Goal: Information Seeking & Learning: Learn about a topic

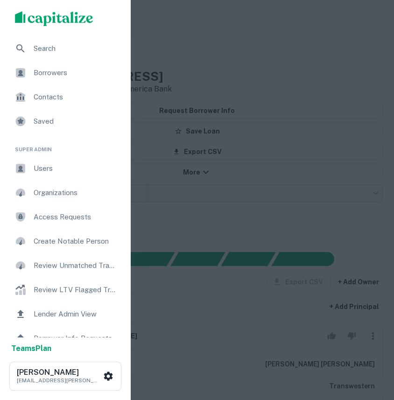
click at [45, 50] on span "Search" at bounding box center [76, 48] width 84 height 11
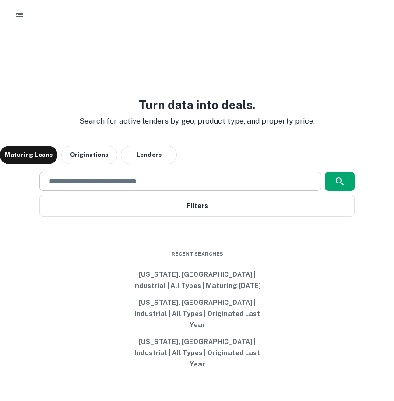
click at [102, 187] on input "text" at bounding box center [179, 181] width 273 height 11
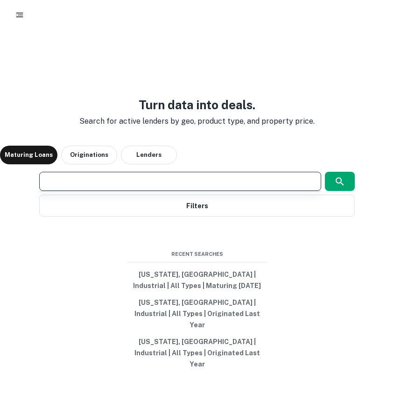
click at [161, 187] on input "text" at bounding box center [179, 181] width 273 height 11
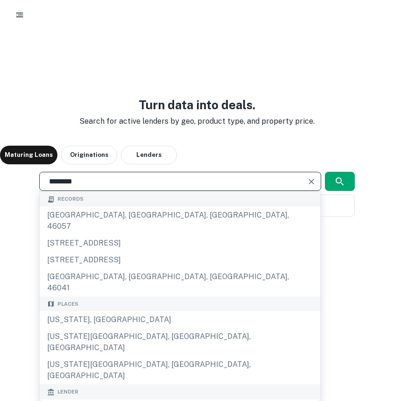
type input "********"
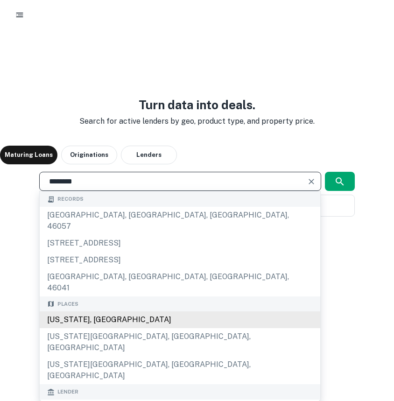
click at [145, 311] on div "Michigan, USA" at bounding box center [180, 319] width 280 height 17
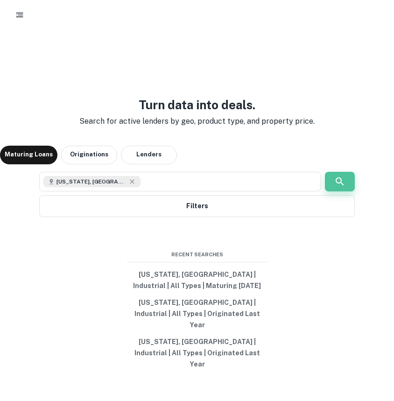
click at [349, 189] on button "button" at bounding box center [340, 182] width 30 height 20
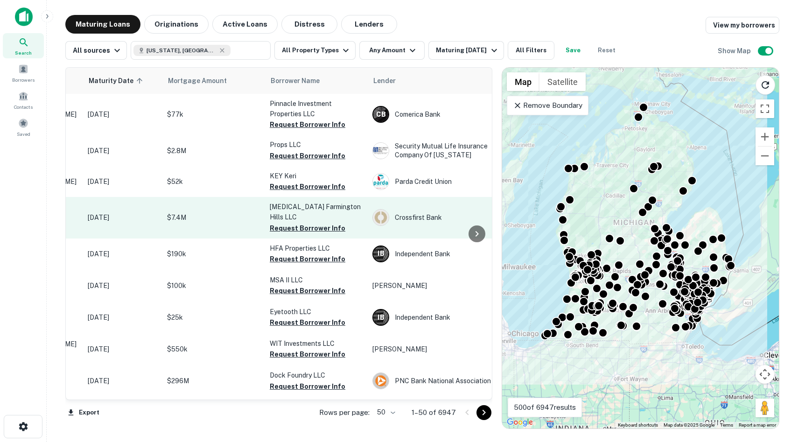
scroll to position [0, 0]
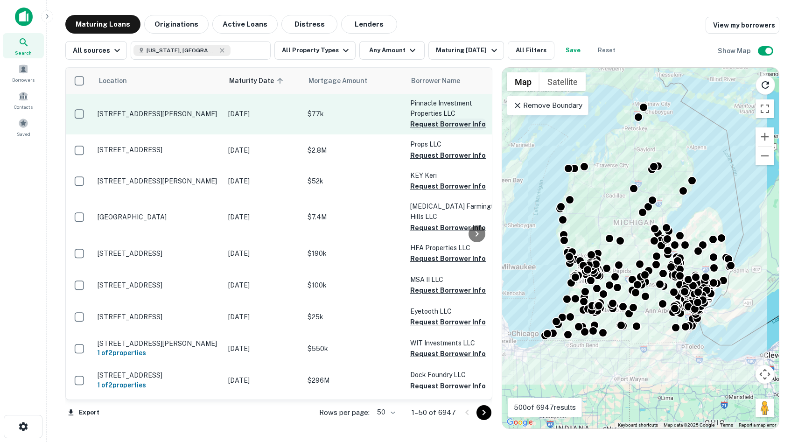
click at [393, 129] on button "Request Borrower Info" at bounding box center [448, 124] width 76 height 11
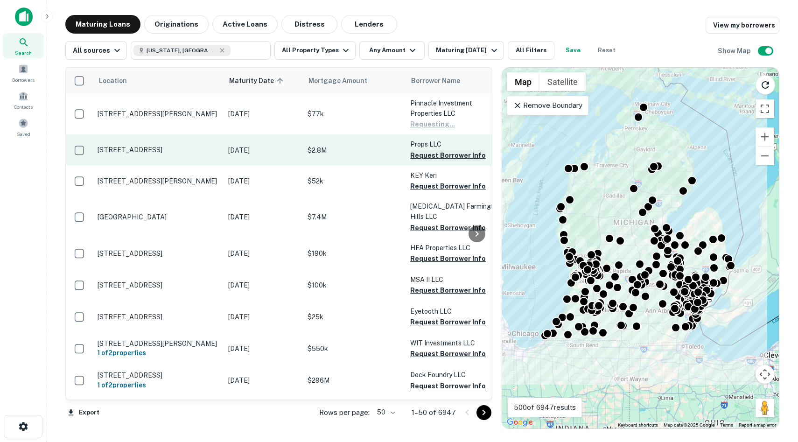
click at [393, 152] on button "Request Borrower Info" at bounding box center [448, 155] width 76 height 11
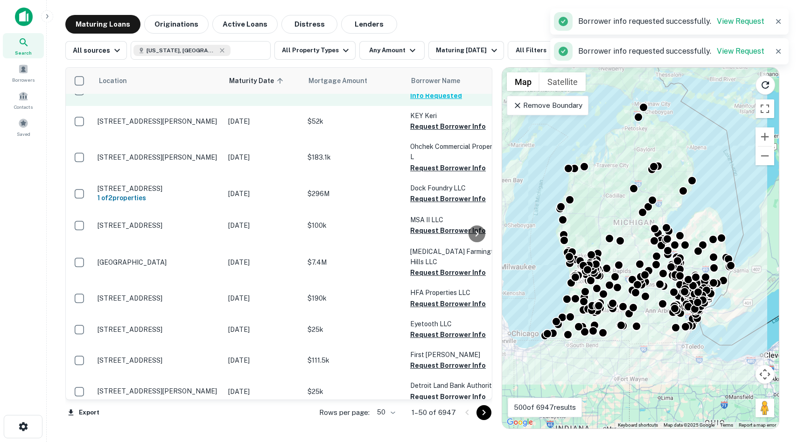
scroll to position [0, 0]
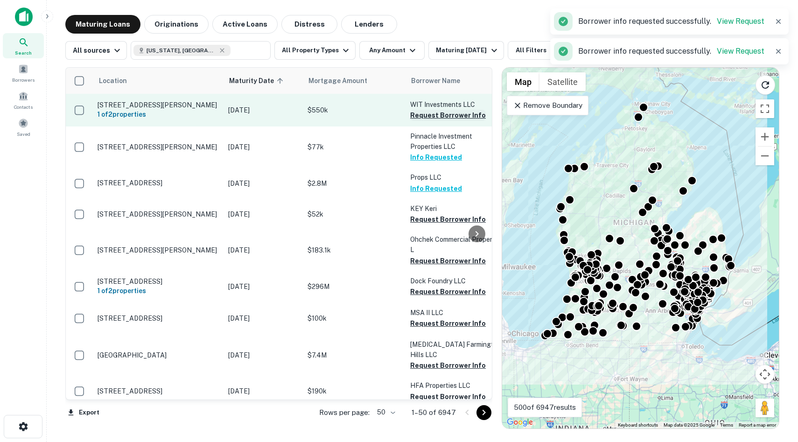
click at [393, 113] on button "Request Borrower Info" at bounding box center [448, 115] width 76 height 11
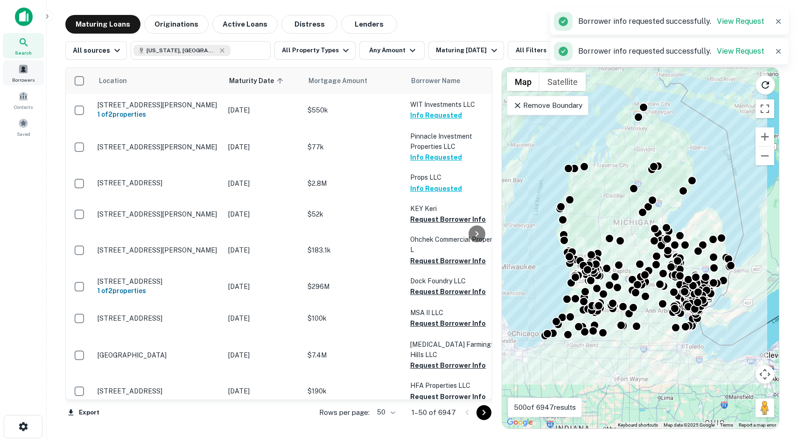
click at [21, 68] on span at bounding box center [23, 69] width 10 height 10
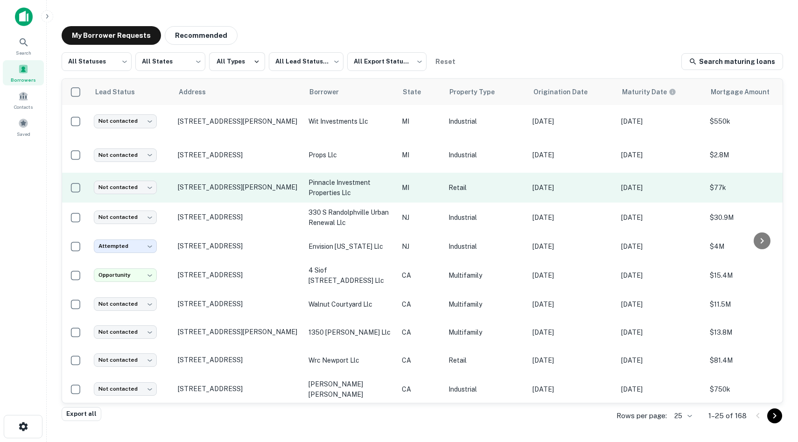
click at [229, 184] on td "16849 Harper Ave Detroit, MI48224" at bounding box center [238, 188] width 131 height 30
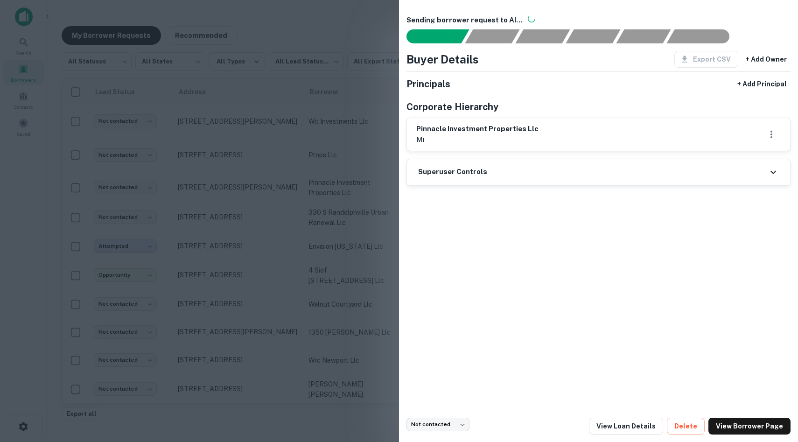
click at [228, 196] on div at bounding box center [399, 221] width 798 height 442
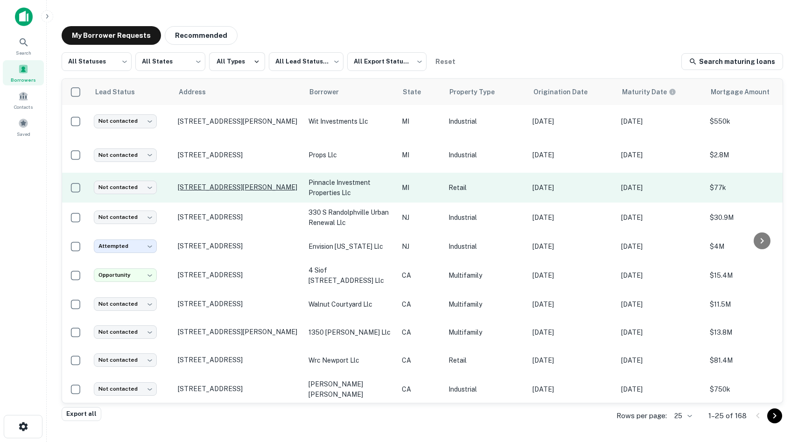
click at [212, 191] on p "[STREET_ADDRESS][PERSON_NAME]" at bounding box center [238, 187] width 121 height 8
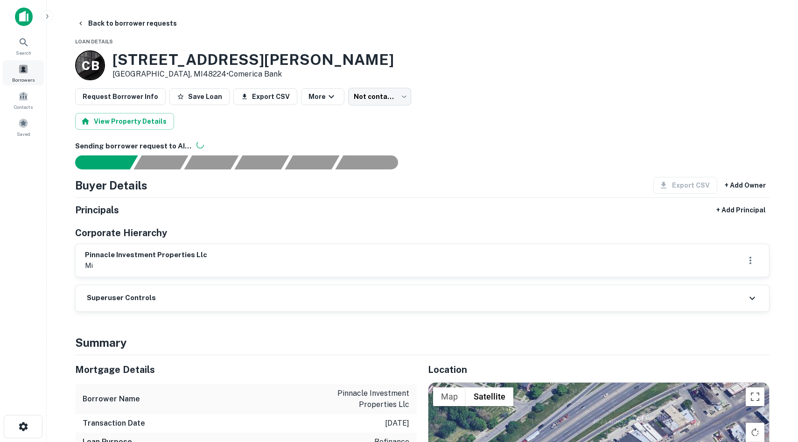
click at [27, 73] on span at bounding box center [23, 69] width 10 height 10
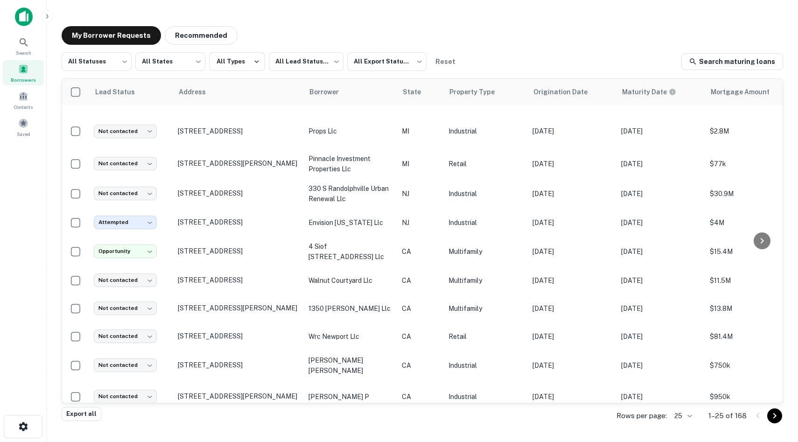
scroll to position [27, 0]
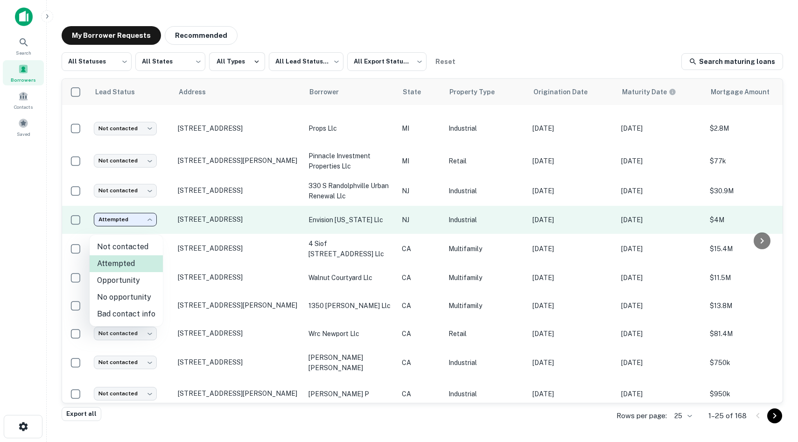
click at [122, 230] on body "Search Borrowers Contacts Saved My Borrower Requests Recommended All Statuses *…" at bounding box center [399, 221] width 798 height 442
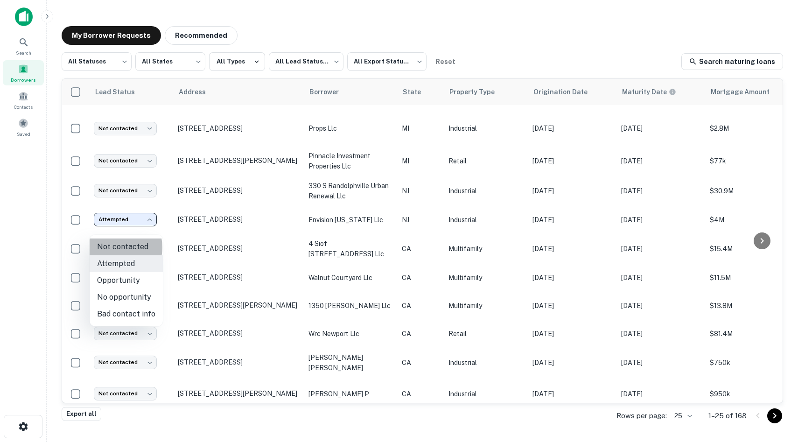
click at [117, 247] on li "Not contacted" at bounding box center [126, 246] width 73 height 17
type input "****"
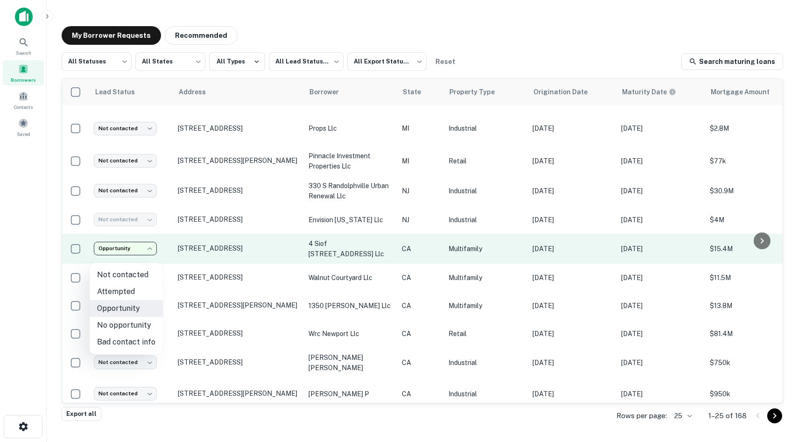
click at [122, 256] on body "Search Borrowers Contacts Saved My Borrower Requests Recommended All Statuses *…" at bounding box center [399, 221] width 798 height 442
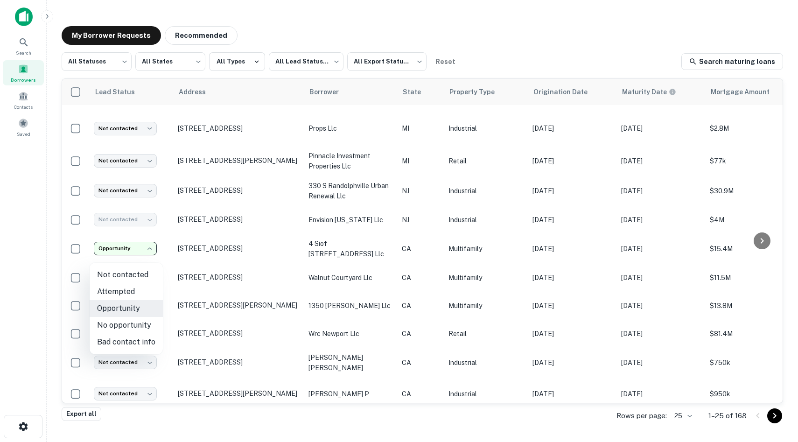
click at [140, 276] on li "Not contacted" at bounding box center [126, 274] width 73 height 17
type input "****"
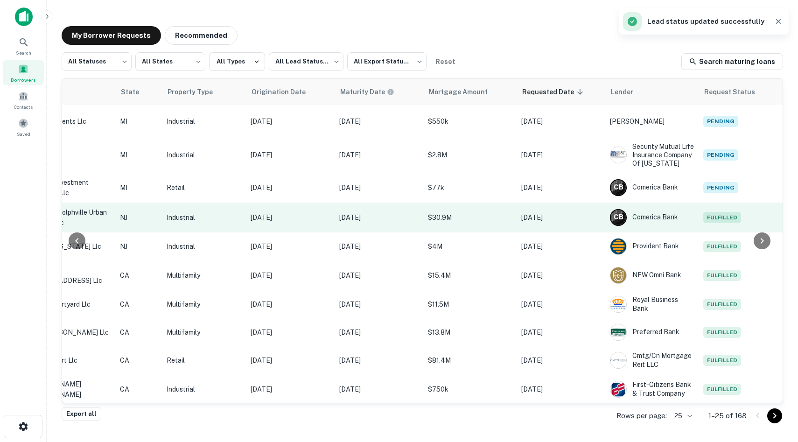
scroll to position [0, 0]
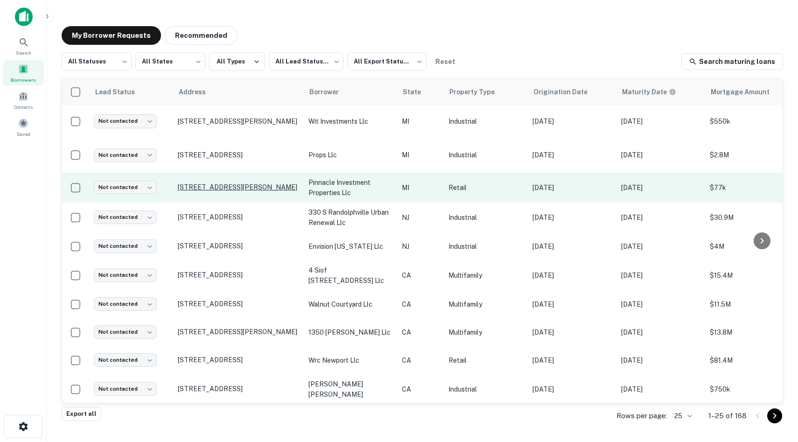
click at [229, 191] on p "[STREET_ADDRESS][PERSON_NAME]" at bounding box center [238, 187] width 121 height 8
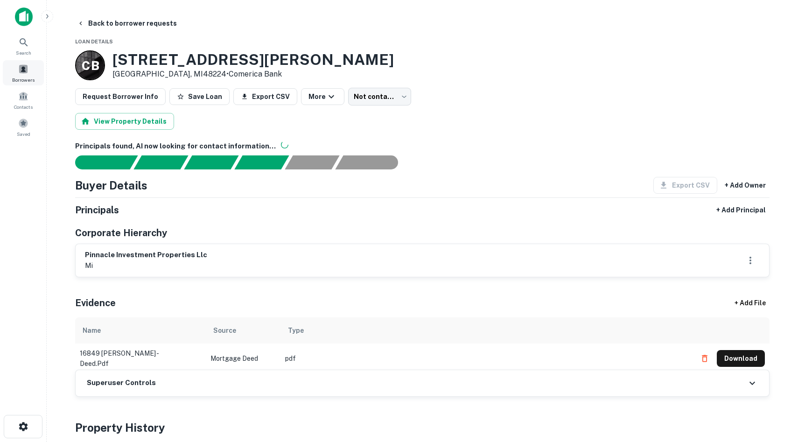
click at [23, 70] on span at bounding box center [23, 69] width 10 height 10
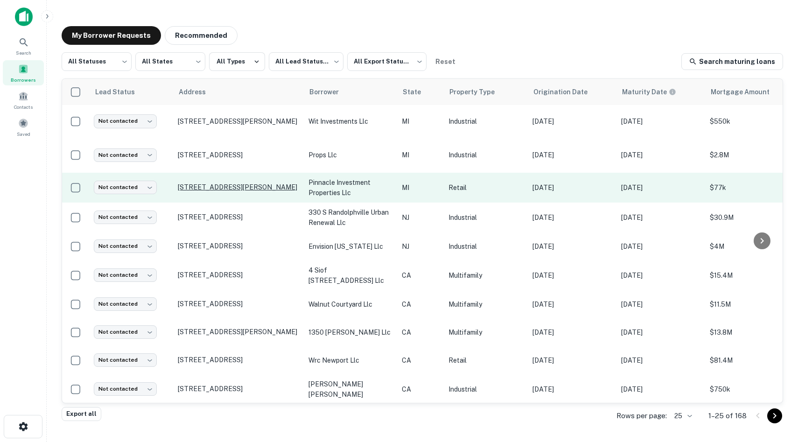
click at [262, 191] on p "[STREET_ADDRESS][PERSON_NAME]" at bounding box center [238, 187] width 121 height 8
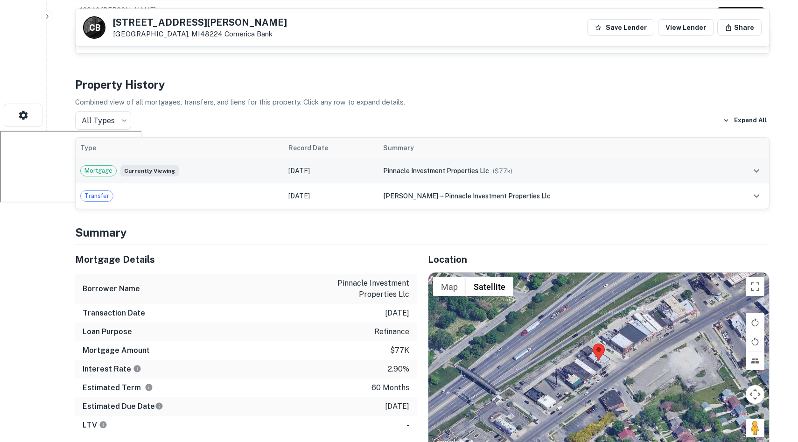
scroll to position [300, 0]
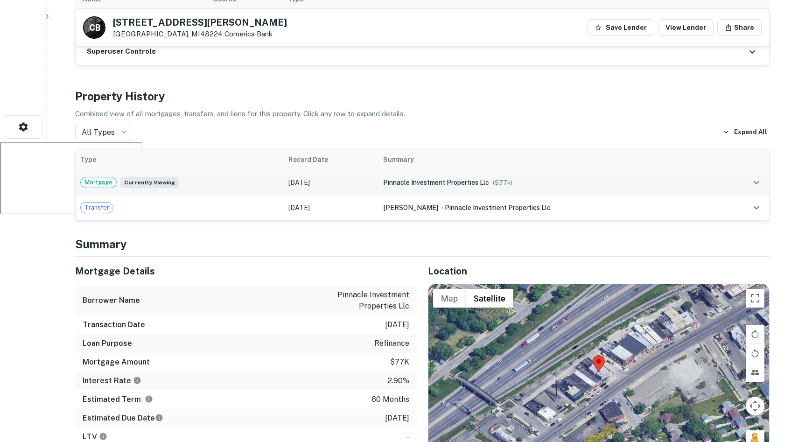
click at [496, 184] on span "($ 77k )" at bounding box center [503, 182] width 20 height 7
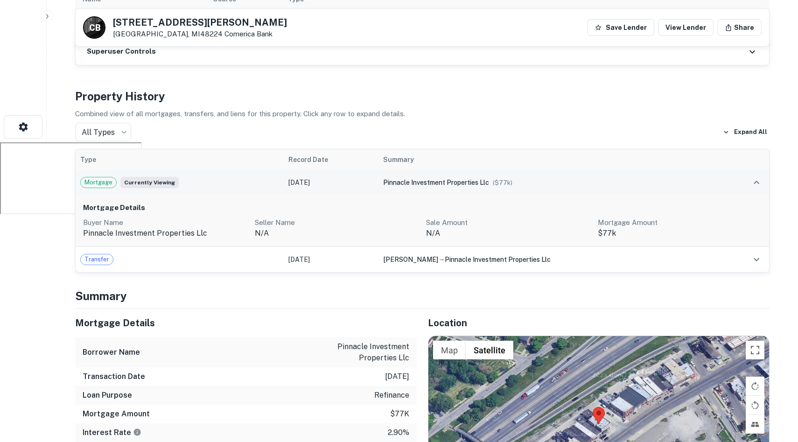
click at [524, 184] on div "pinnacle investment properties llc ($ 77k )" at bounding box center [549, 182] width 332 height 10
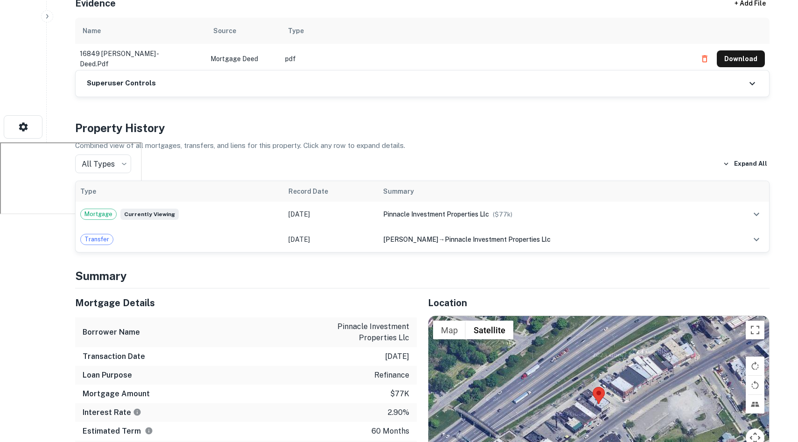
scroll to position [0, 0]
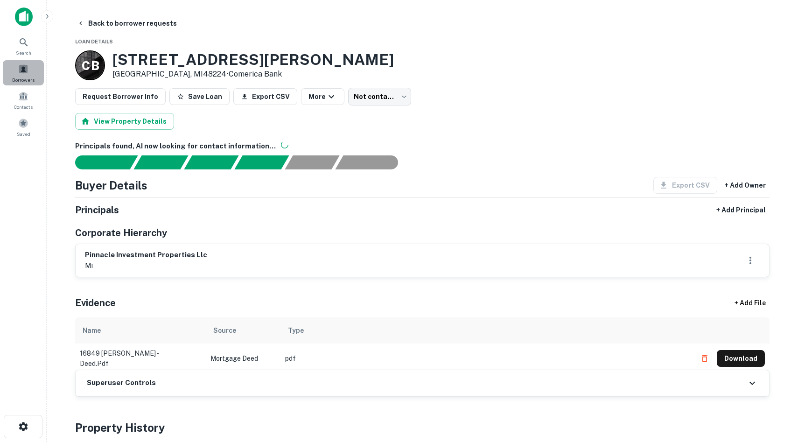
click at [27, 63] on div "Borrowers" at bounding box center [23, 72] width 41 height 25
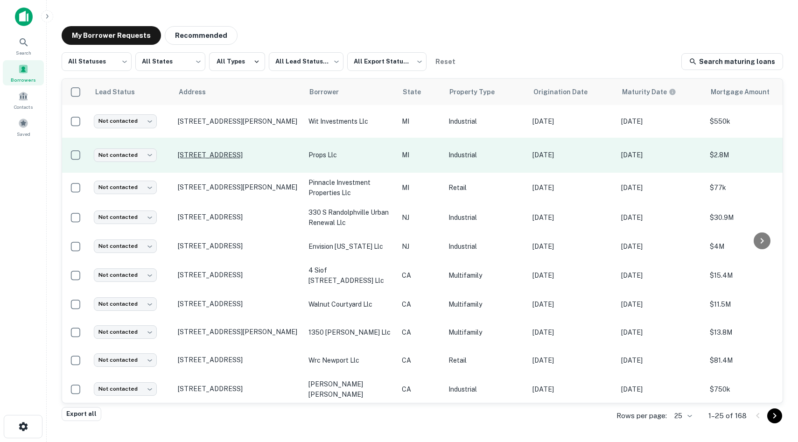
click at [240, 159] on p "[STREET_ADDRESS]" at bounding box center [238, 155] width 121 height 8
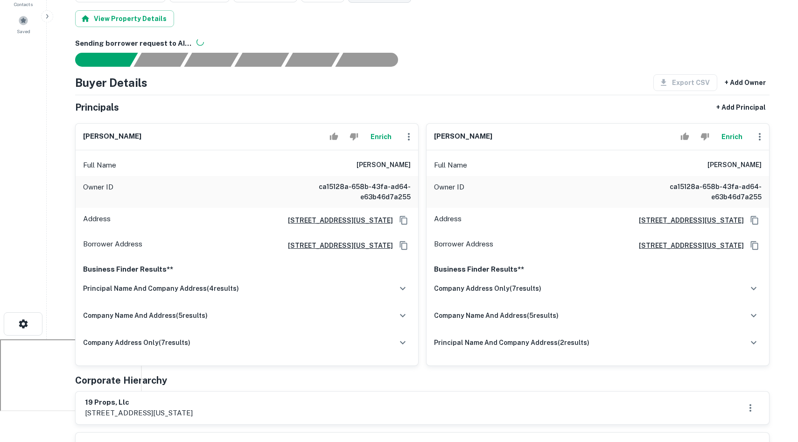
scroll to position [0, 0]
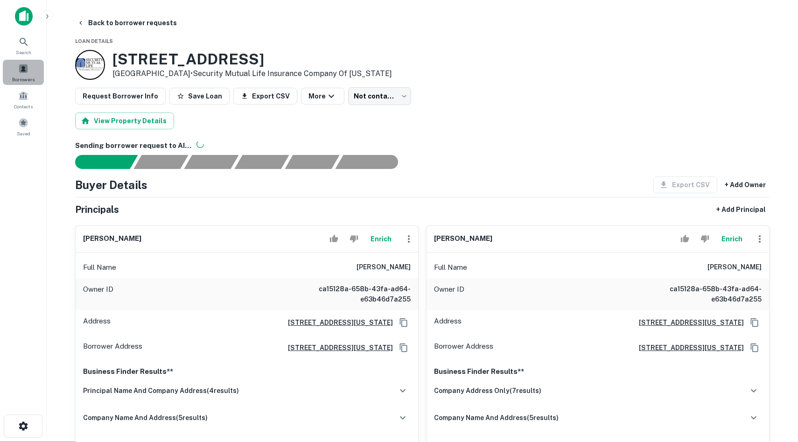
click at [14, 73] on div "Borrowers" at bounding box center [23, 72] width 41 height 25
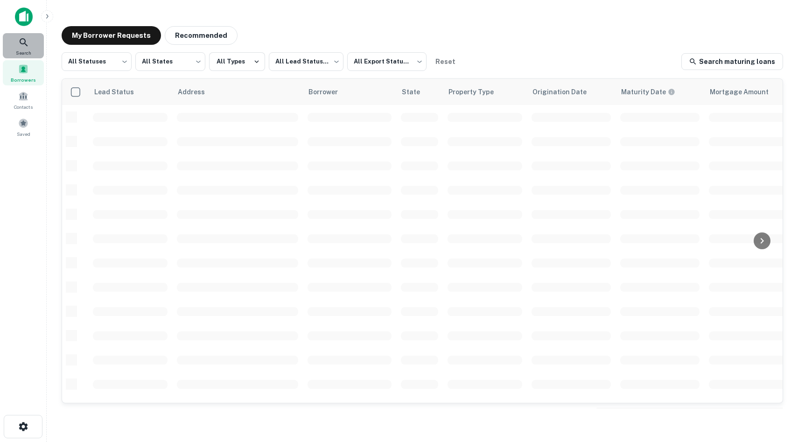
click at [9, 42] on div "Search" at bounding box center [23, 45] width 41 height 25
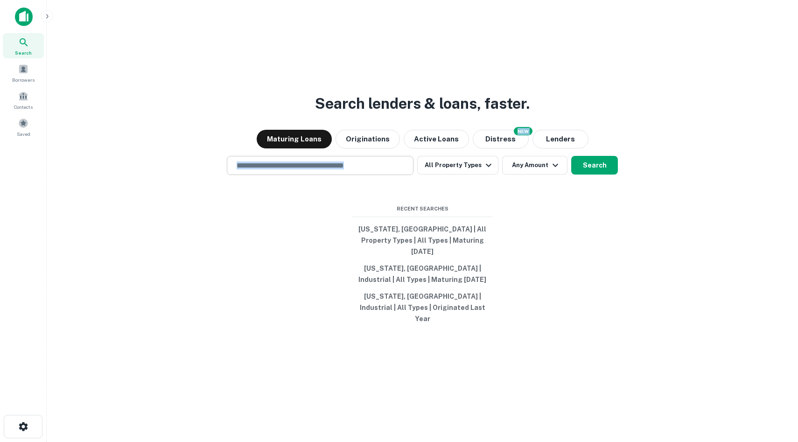
drag, startPoint x: 281, startPoint y: 130, endPoint x: 387, endPoint y: 185, distance: 120.0
click at [387, 185] on div "Search lenders & loans, faster. Maturing Loans Originations Active Loans NEW Di…" at bounding box center [422, 243] width 736 height 442
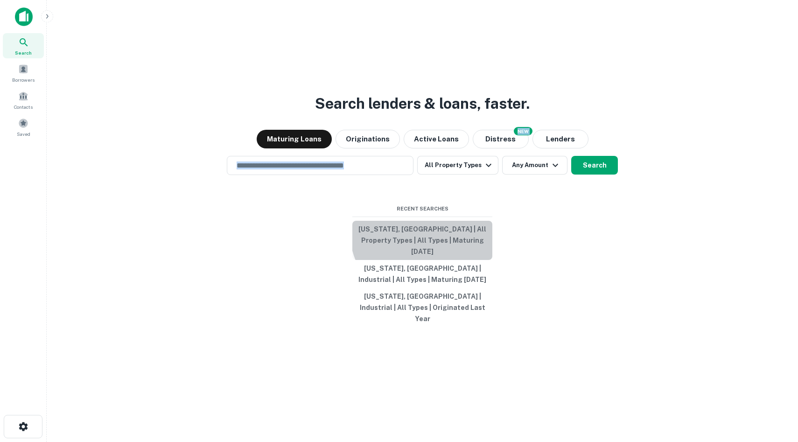
click at [434, 240] on button "Michigan, USA | All Property Types | All Types | Maturing In 1 Year" at bounding box center [422, 240] width 140 height 39
type input "**********"
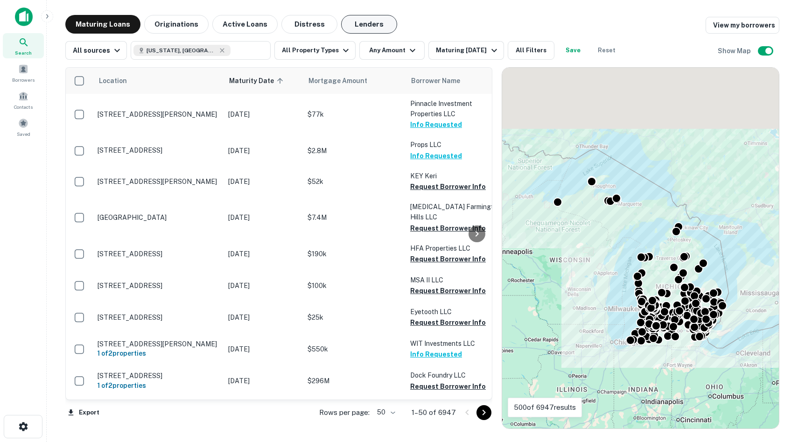
click at [370, 14] on main "Maturing Loans Originations Active Loans Distress Lenders View my borrowers All…" at bounding box center [422, 221] width 751 height 442
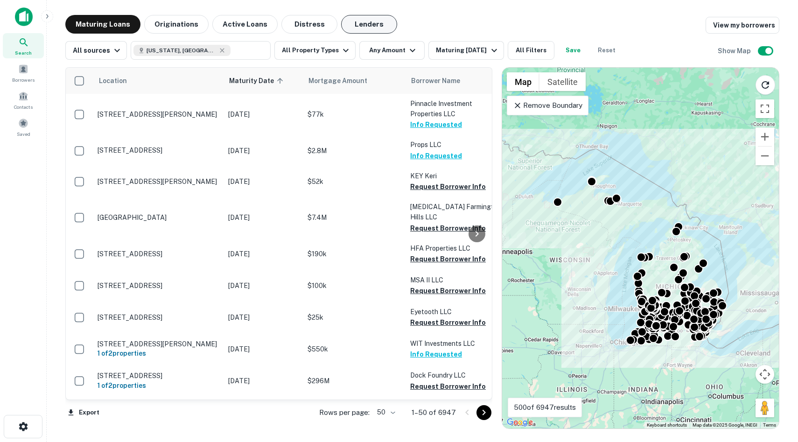
click at [369, 27] on button "Lenders" at bounding box center [369, 24] width 56 height 19
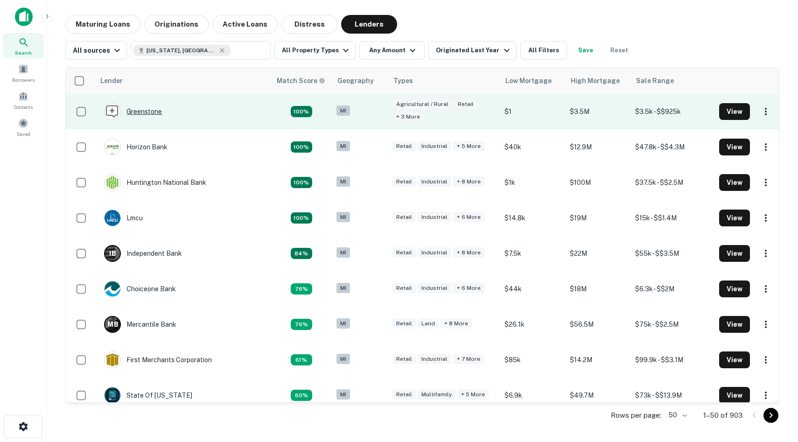
click at [144, 111] on div "Greenstone" at bounding box center [133, 111] width 58 height 17
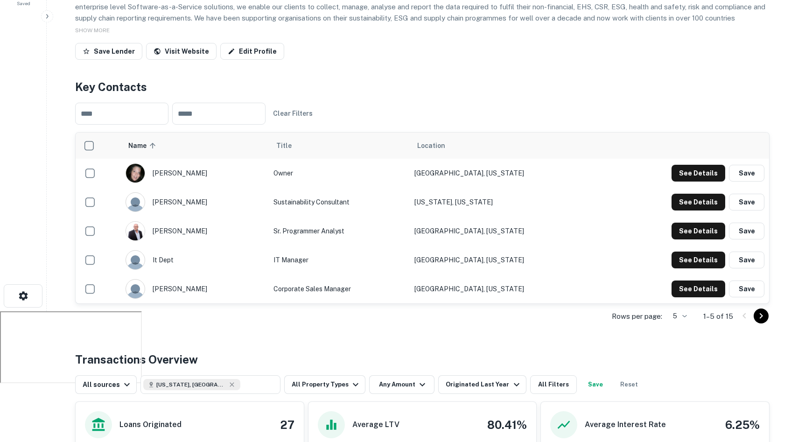
scroll to position [138, 0]
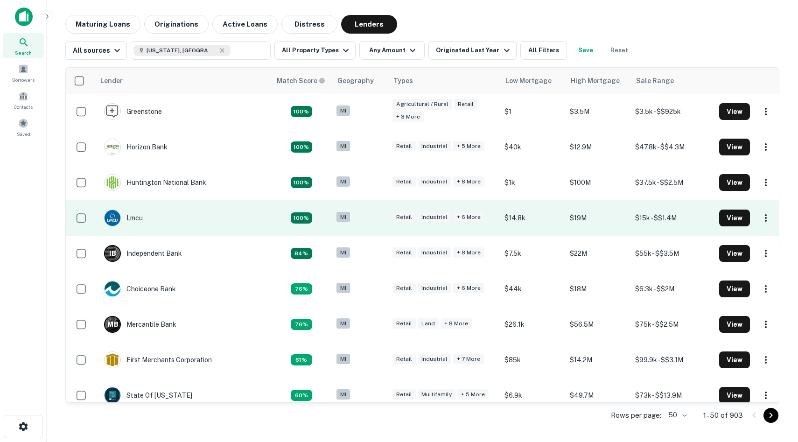
scroll to position [13, 0]
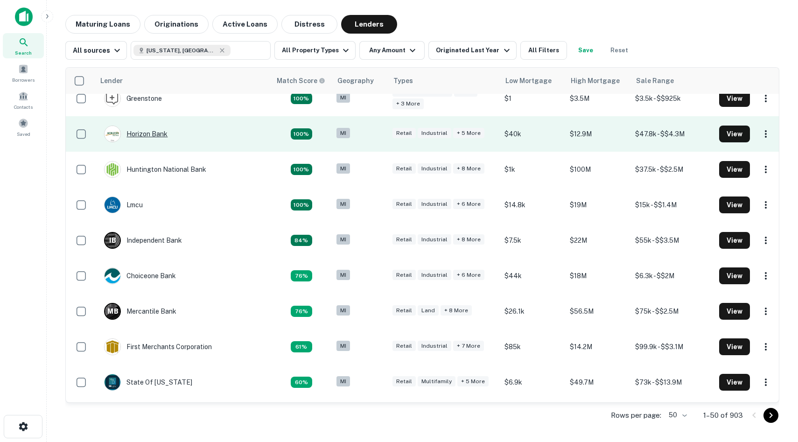
click at [143, 134] on div "Horizon Bank" at bounding box center [135, 134] width 63 height 17
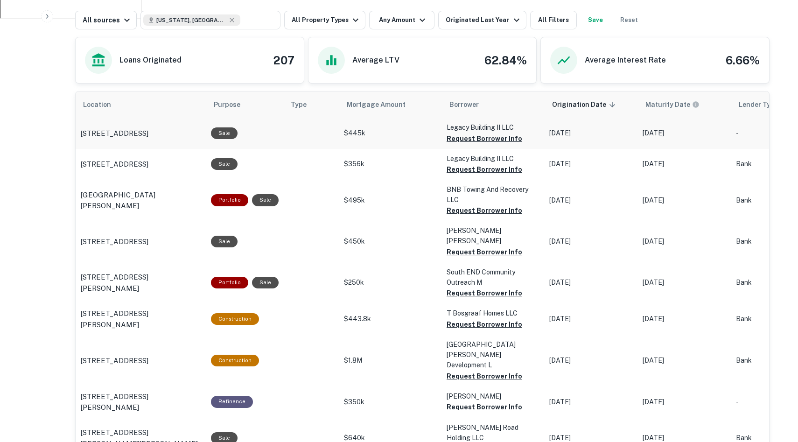
scroll to position [495, 0]
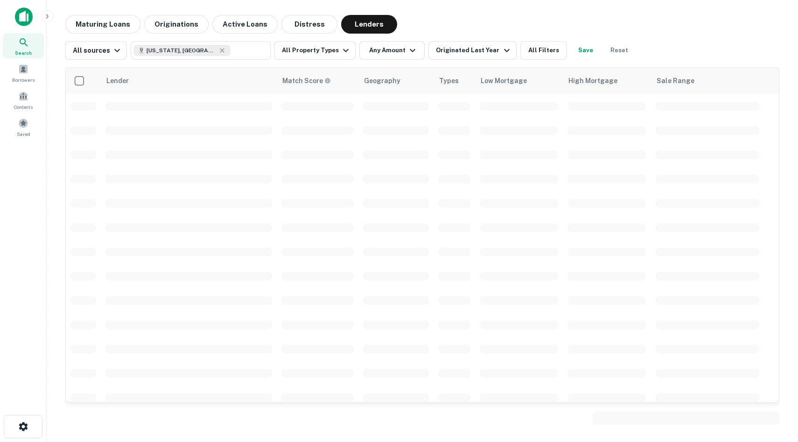
scroll to position [13, 0]
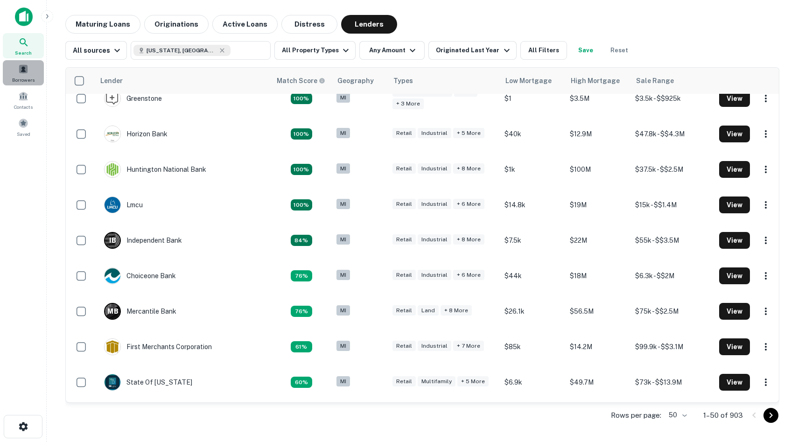
click at [33, 73] on div "Borrowers" at bounding box center [23, 72] width 41 height 25
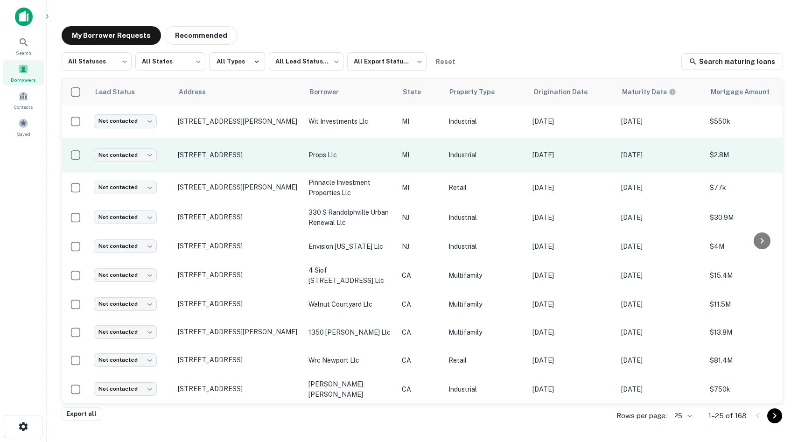
click at [236, 158] on p "[STREET_ADDRESS]" at bounding box center [238, 155] width 121 height 8
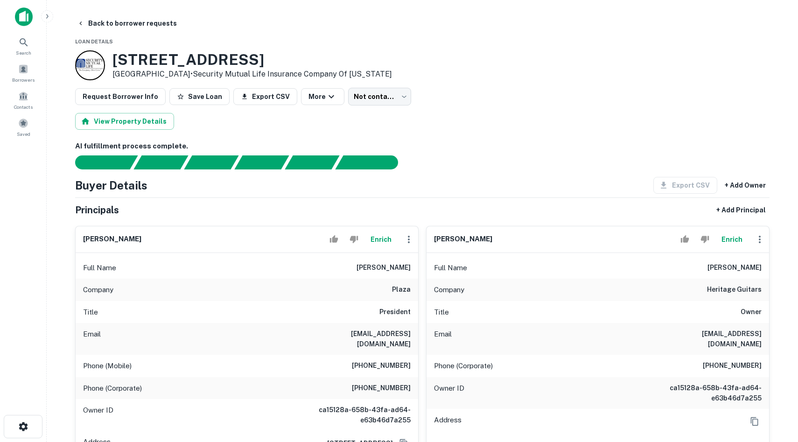
drag, startPoint x: 268, startPoint y: 54, endPoint x: 110, endPoint y: 53, distance: 158.7
click at [109, 53] on div "[STREET_ADDRESS] • Security Mutual Life Insurance Company Of [US_STATE]" at bounding box center [233, 65] width 317 height 30
copy h3 "[STREET_ADDRESS]"
click at [22, 68] on span at bounding box center [23, 69] width 10 height 10
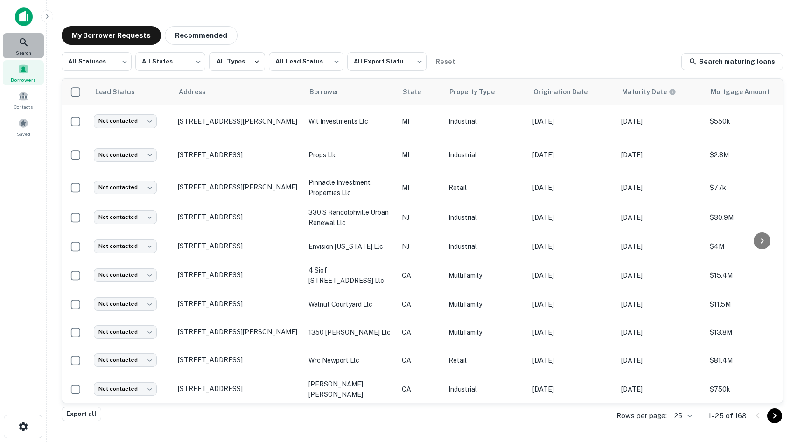
click at [24, 43] on icon at bounding box center [23, 42] width 11 height 11
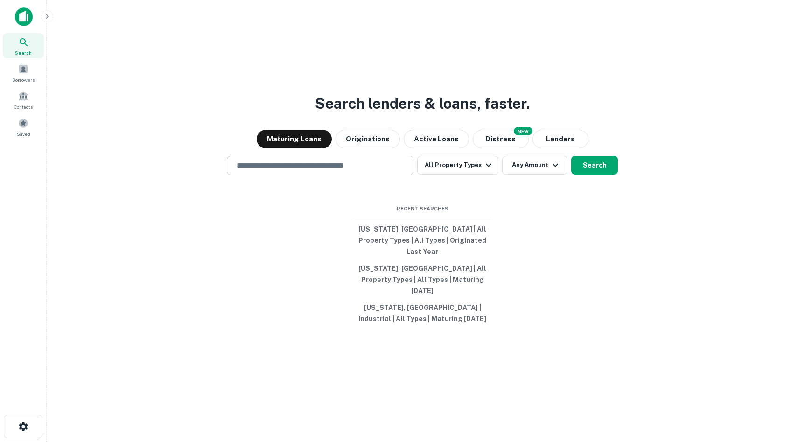
click at [318, 171] on input "text" at bounding box center [320, 165] width 178 height 11
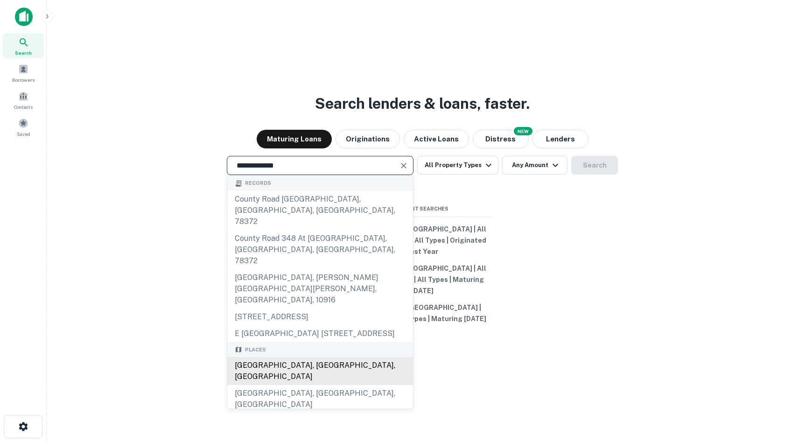
click at [316, 358] on div "[GEOGRAPHIC_DATA], [GEOGRAPHIC_DATA], [GEOGRAPHIC_DATA]" at bounding box center [320, 371] width 186 height 28
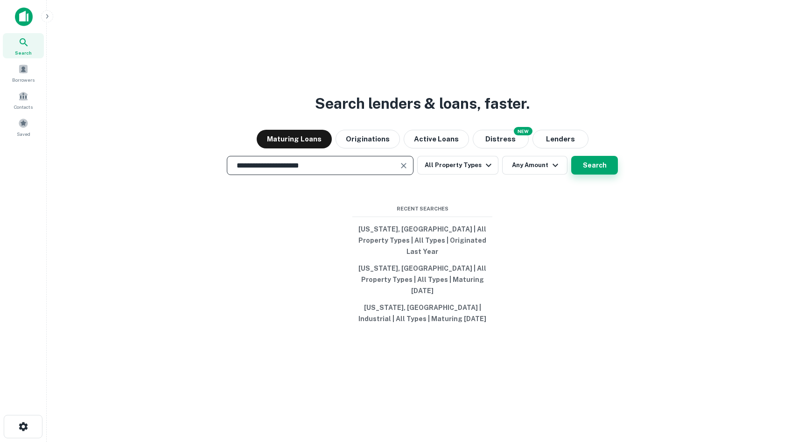
type input "**********"
click at [586, 175] on button "Search" at bounding box center [594, 165] width 47 height 19
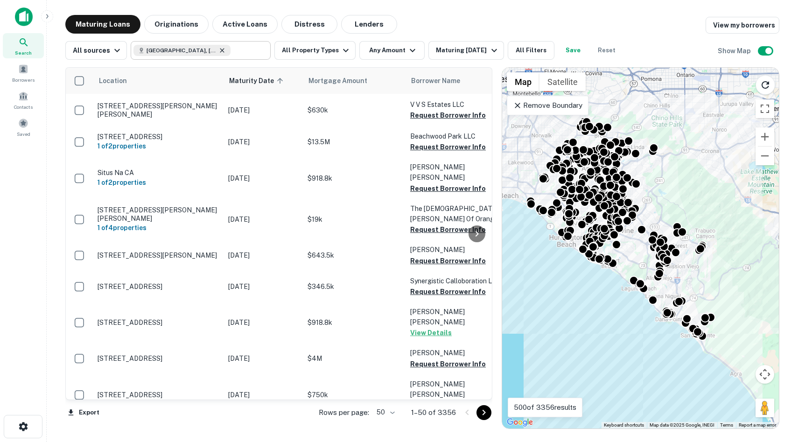
click at [218, 49] on icon at bounding box center [221, 50] width 7 height 7
click at [213, 49] on input "**********" at bounding box center [192, 50] width 119 height 13
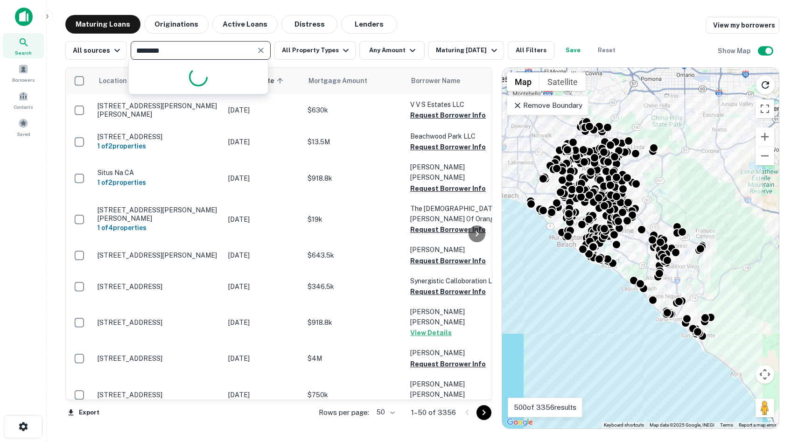
type input "*********"
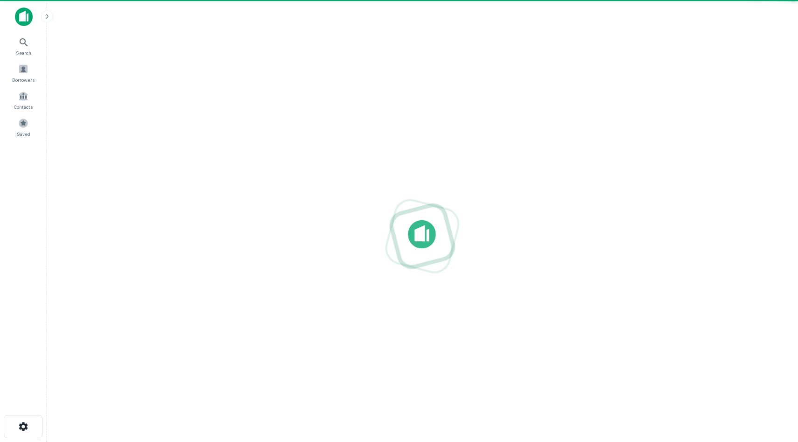
drag, startPoint x: 152, startPoint y: 84, endPoint x: 153, endPoint y: 110, distance: 26.6
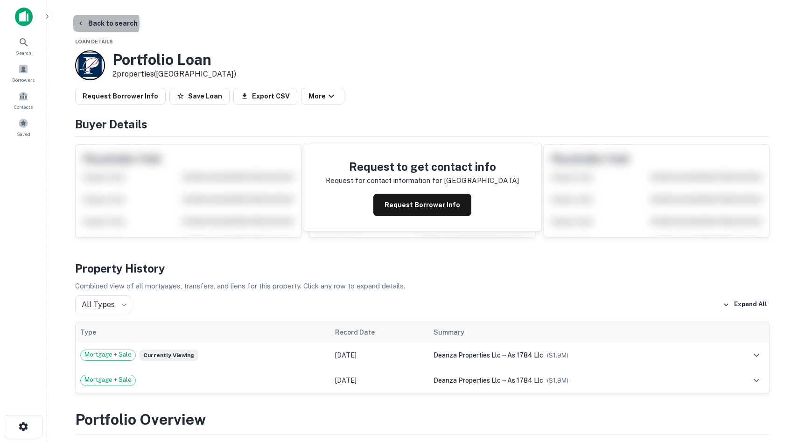
click at [101, 23] on button "Back to search" at bounding box center [107, 23] width 68 height 17
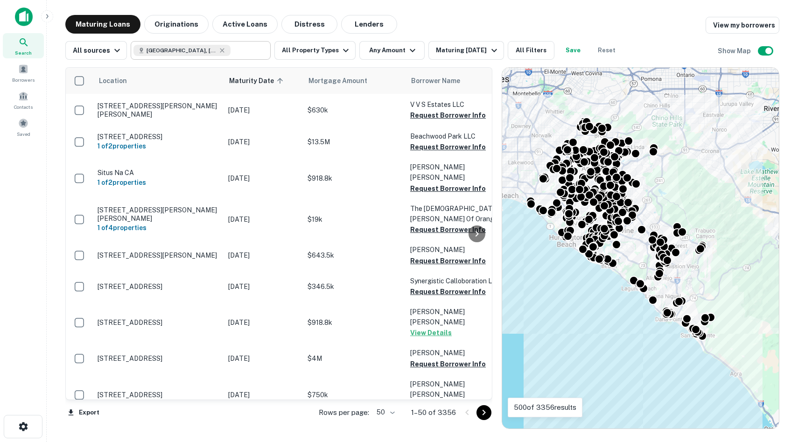
click at [218, 49] on icon at bounding box center [221, 50] width 7 height 7
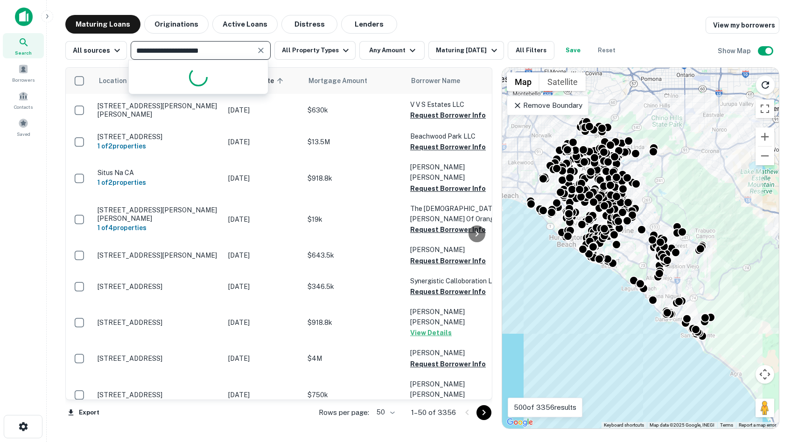
click at [207, 50] on input "**********" at bounding box center [192, 50] width 119 height 13
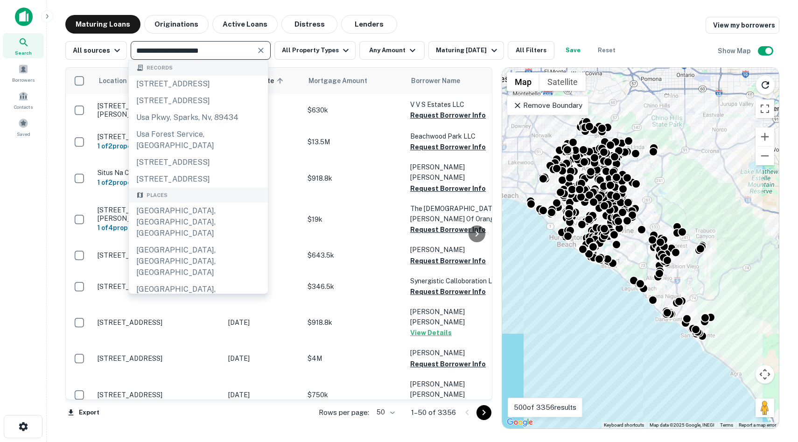
click at [207, 50] on input "**********" at bounding box center [192, 50] width 119 height 13
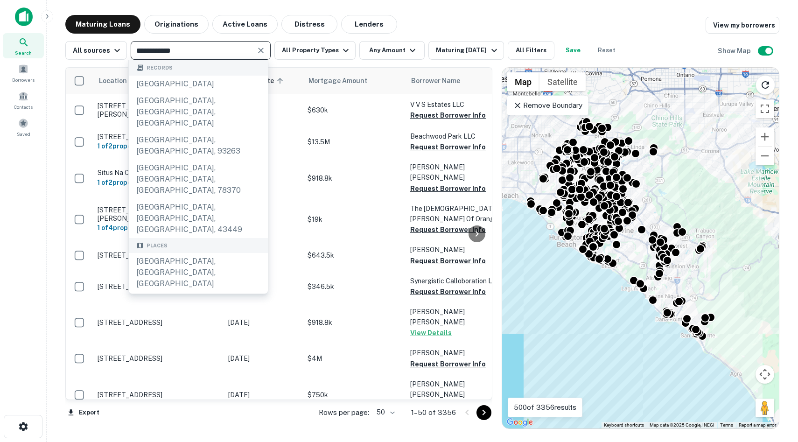
type input "**********"
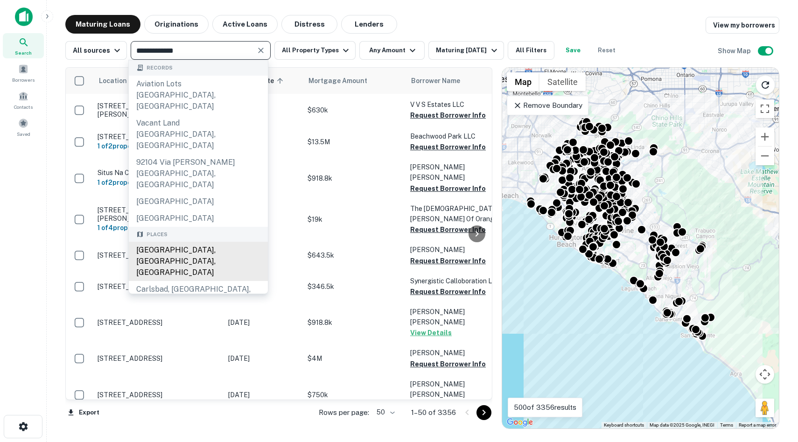
click at [208, 242] on div "San Diego, CA, USA" at bounding box center [198, 261] width 139 height 39
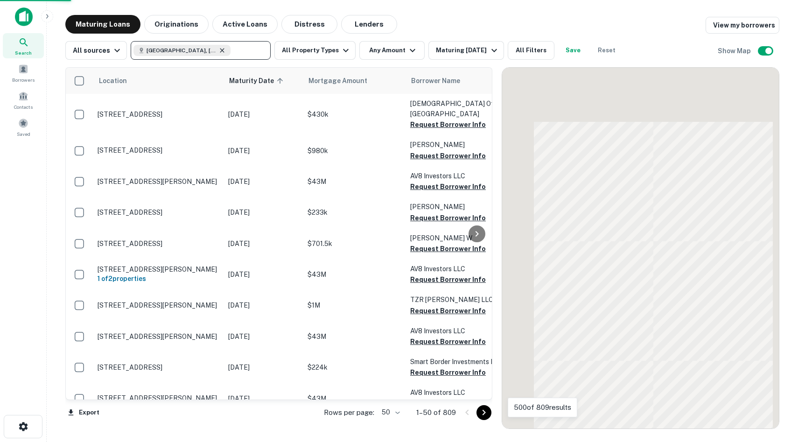
click at [218, 51] on icon at bounding box center [221, 50] width 7 height 7
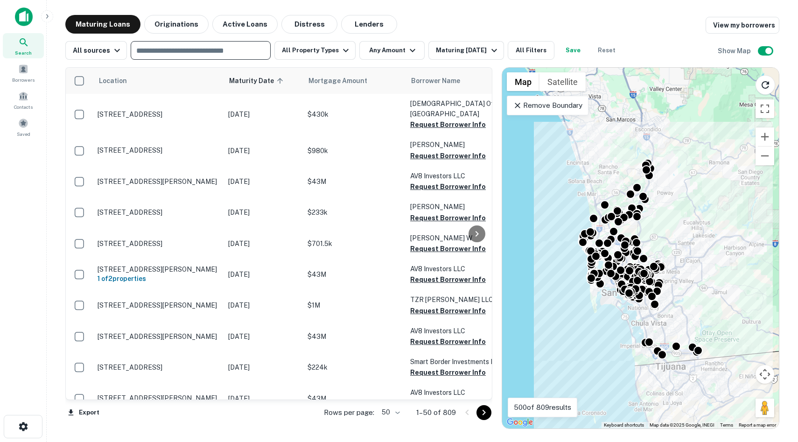
click at [203, 51] on input "text" at bounding box center [199, 50] width 133 height 13
type input "**********"
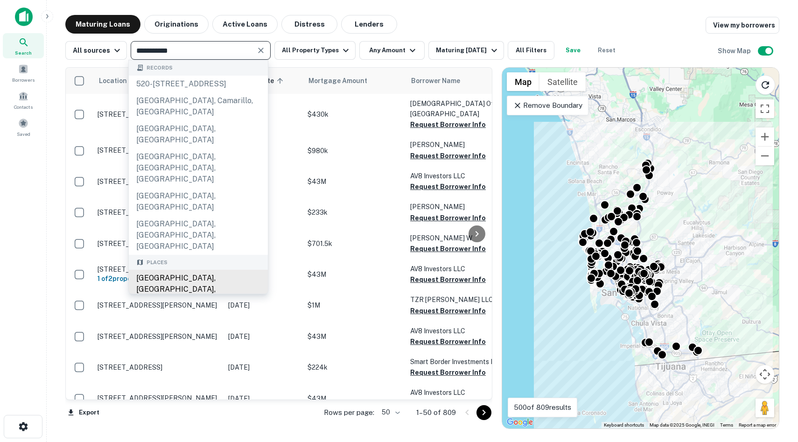
click at [164, 270] on div "Los Angeles, CA, USA" at bounding box center [198, 289] width 139 height 39
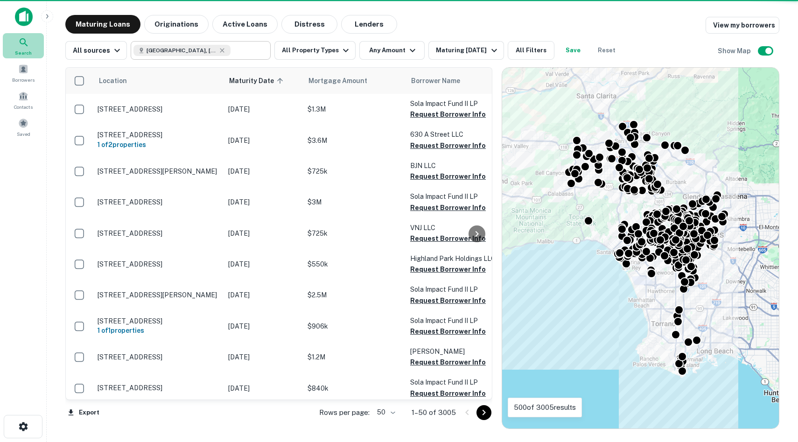
click at [22, 42] on icon at bounding box center [23, 42] width 11 height 11
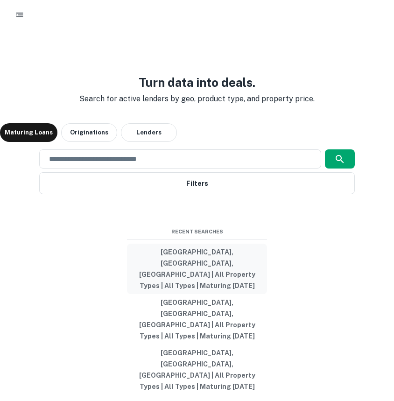
click at [184, 294] on button "[GEOGRAPHIC_DATA], [GEOGRAPHIC_DATA], [GEOGRAPHIC_DATA] | All Property Types | …" at bounding box center [197, 269] width 140 height 50
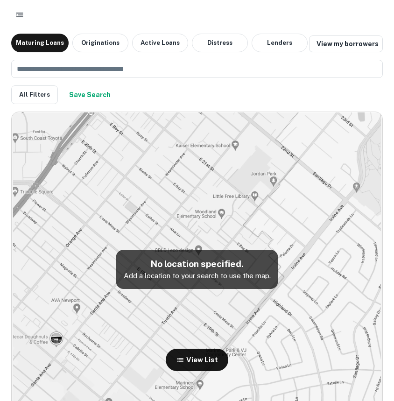
click at [21, 17] on icon "button" at bounding box center [19, 14] width 9 height 9
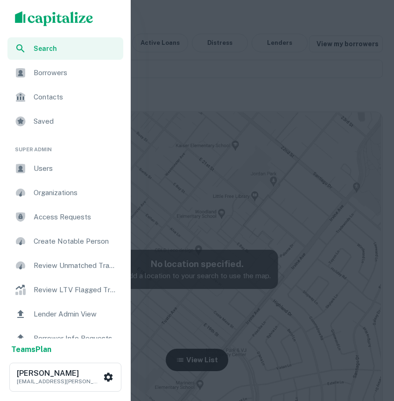
click at [217, 37] on div at bounding box center [197, 200] width 394 height 401
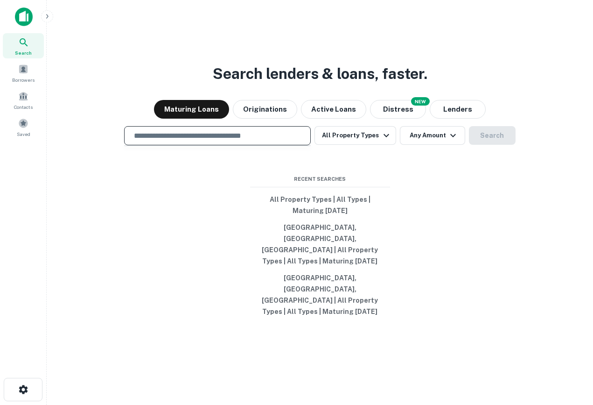
click at [177, 141] on input "text" at bounding box center [217, 135] width 178 height 11
type input "*"
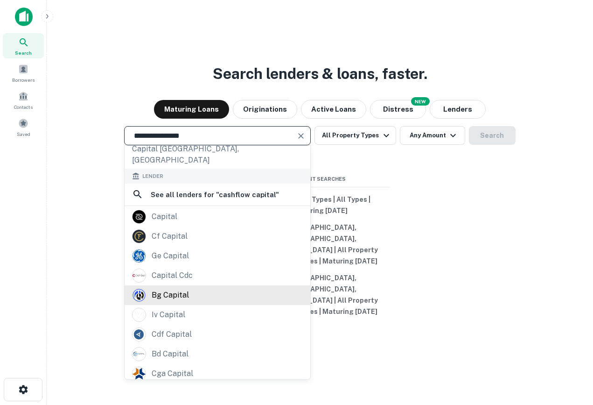
scroll to position [66, 0]
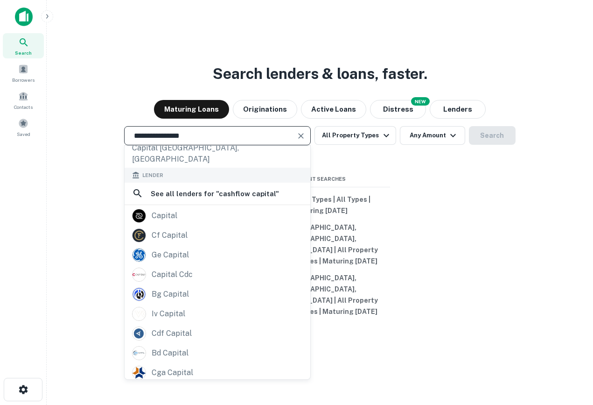
type input "**********"
click at [51, 18] on button "button" at bounding box center [47, 16] width 12 height 12
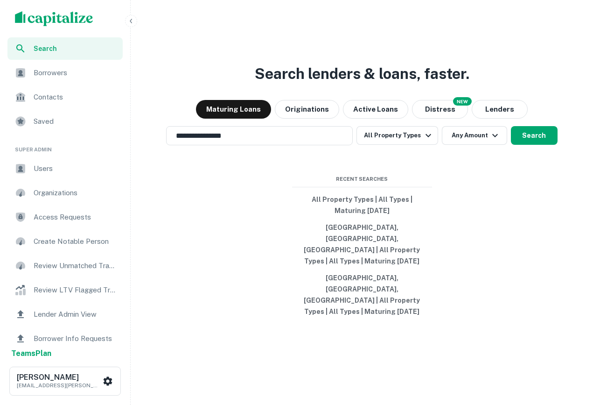
click at [53, 74] on span "Borrowers" at bounding box center [76, 72] width 84 height 11
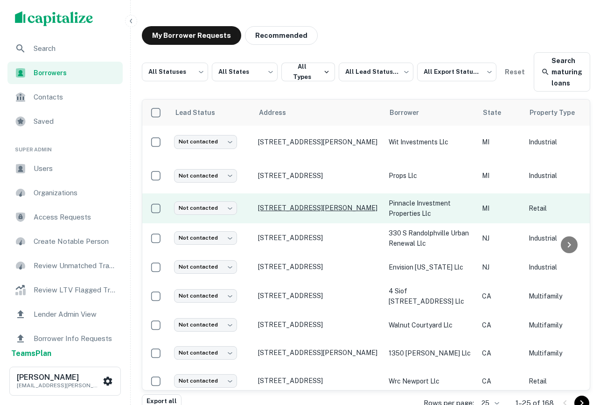
click at [289, 212] on p "16849 Harper Ave Detroit, MI48224" at bounding box center [318, 207] width 121 height 8
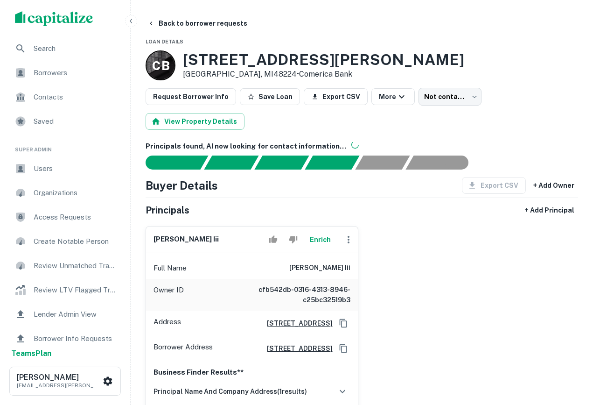
scroll to position [42, 0]
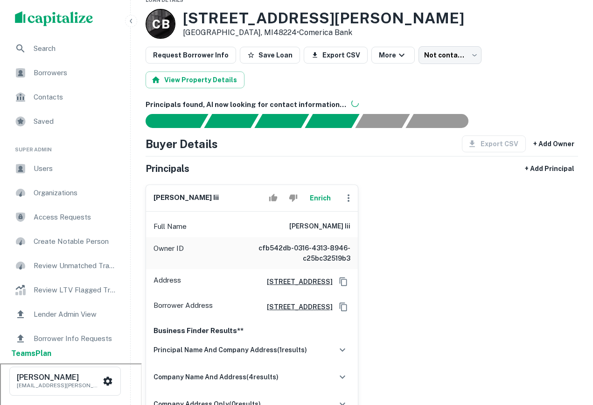
click at [66, 49] on span "Search" at bounding box center [76, 48] width 84 height 11
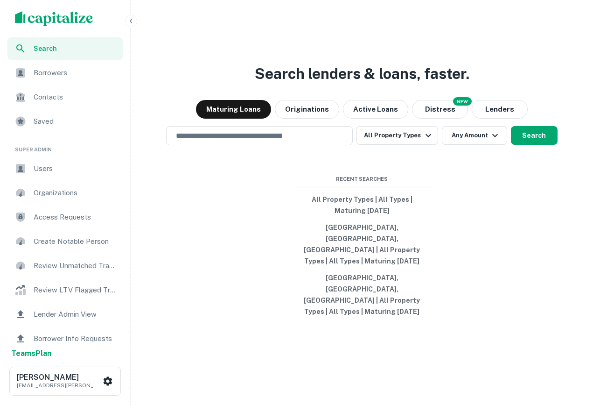
click at [133, 17] on button "button" at bounding box center [131, 21] width 12 height 12
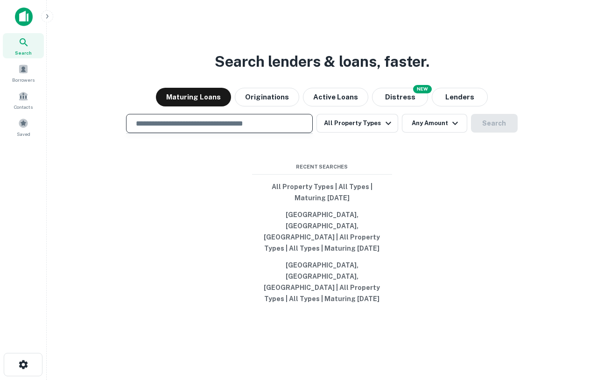
click at [221, 129] on input "text" at bounding box center [219, 123] width 178 height 11
type input "*"
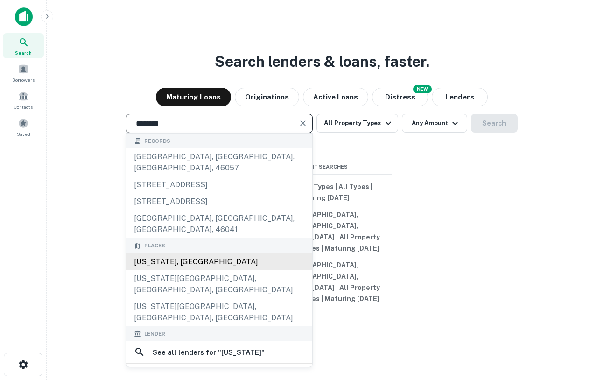
click at [190, 270] on div "[US_STATE], [GEOGRAPHIC_DATA]" at bounding box center [219, 261] width 186 height 17
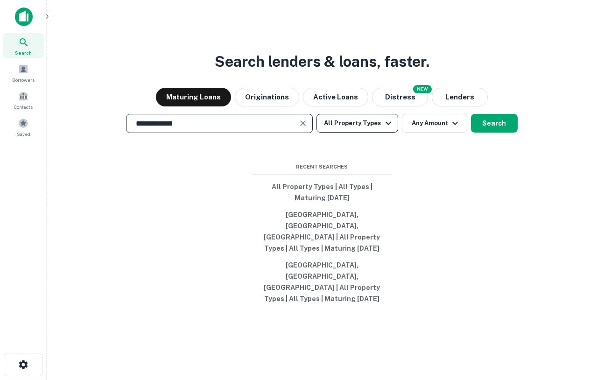
type input "**********"
click at [377, 133] on button "All Property Types" at bounding box center [356, 123] width 81 height 19
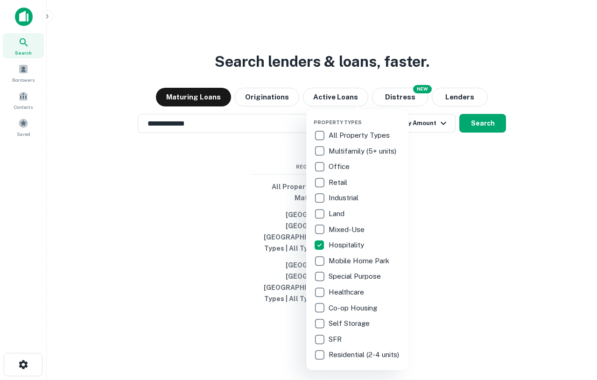
click at [465, 224] on div at bounding box center [298, 190] width 597 height 380
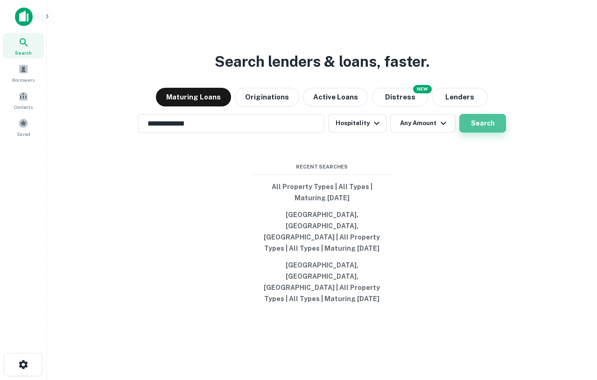
click at [478, 133] on button "Search" at bounding box center [482, 123] width 47 height 19
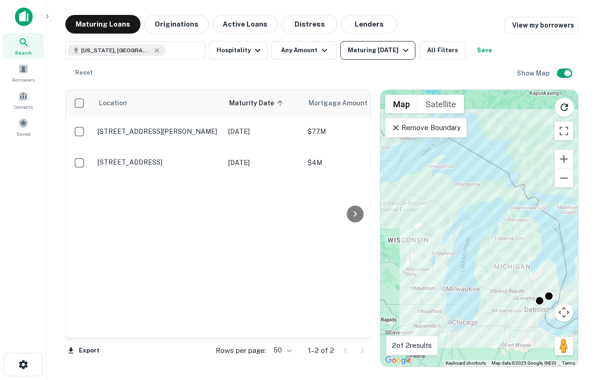
click at [353, 49] on div "Maturing [DATE]" at bounding box center [379, 50] width 63 height 11
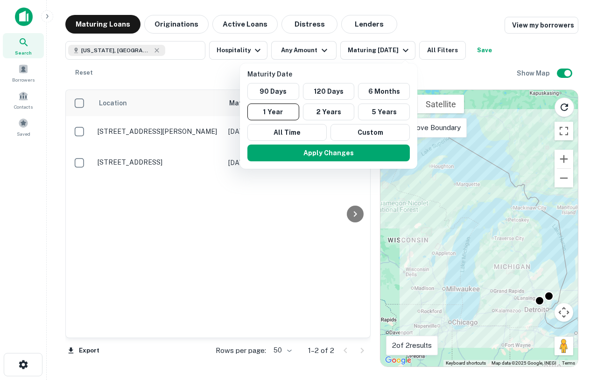
click at [260, 198] on div at bounding box center [298, 190] width 597 height 380
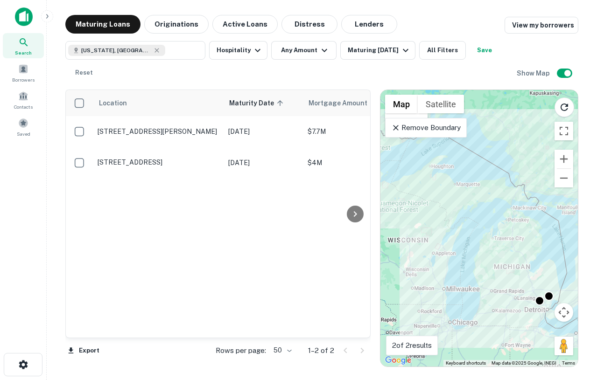
click at [418, 126] on p "Remove Boundary" at bounding box center [426, 127] width 70 height 11
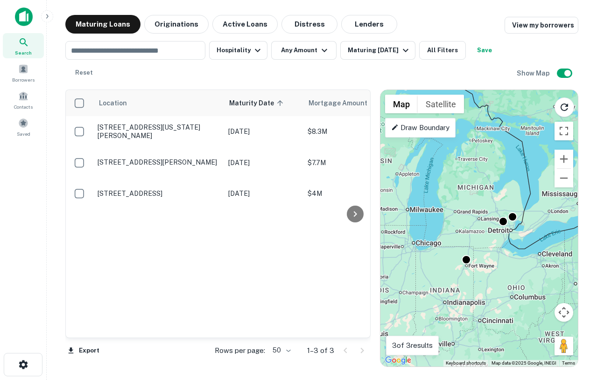
drag, startPoint x: 505, startPoint y: 276, endPoint x: 464, endPoint y: 196, distance: 90.0
click at [464, 196] on div "To activate drag with keyboard, press Alt + Enter. Once in keyboard drag state,…" at bounding box center [478, 228] width 197 height 277
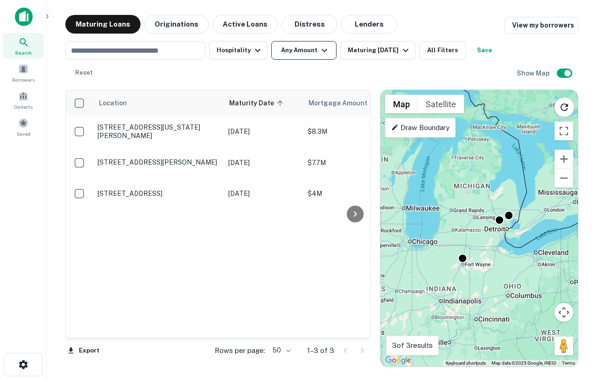
click at [272, 54] on button "Any Amount" at bounding box center [303, 50] width 65 height 19
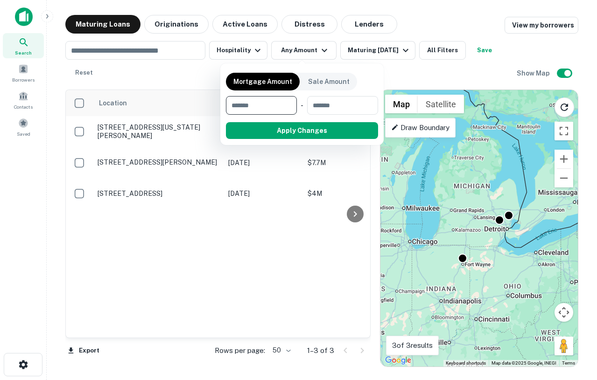
click at [13, 40] on div at bounding box center [298, 190] width 597 height 380
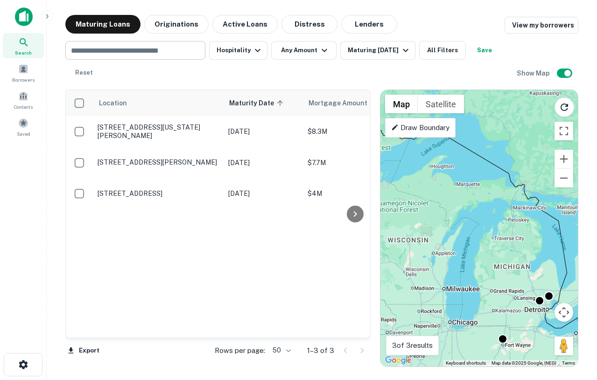
click at [160, 57] on div "​" at bounding box center [135, 50] width 140 height 19
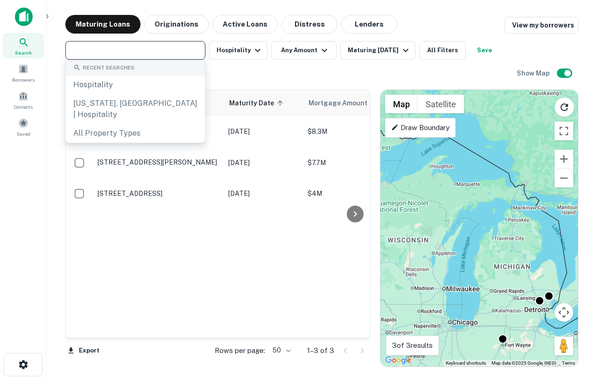
click at [329, 259] on div "Location Maturity Date sorted ascending Mortgage Amount Borrower Name Lender Pu…" at bounding box center [218, 214] width 304 height 248
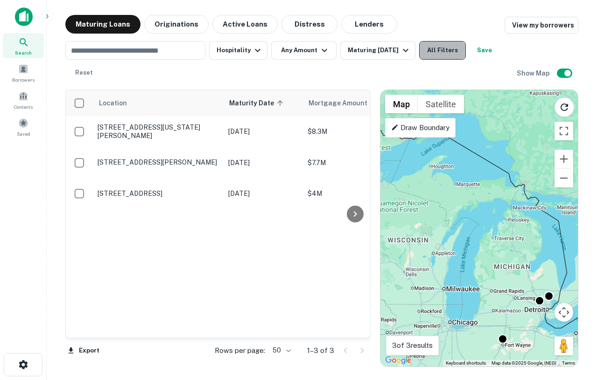
click at [457, 47] on button "All Filters" at bounding box center [442, 50] width 47 height 19
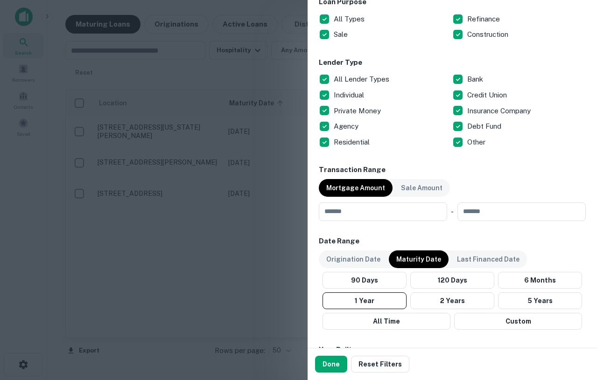
scroll to position [336, 0]
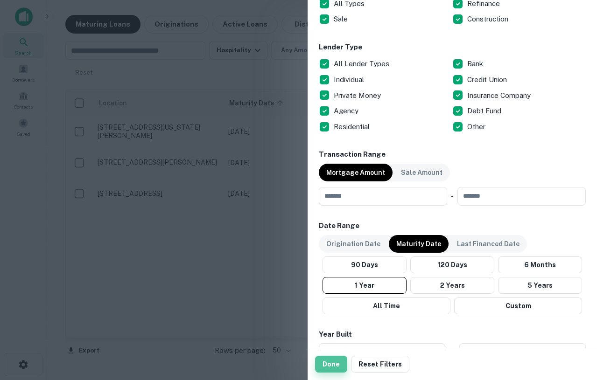
click at [322, 365] on button "Done" at bounding box center [331, 364] width 32 height 17
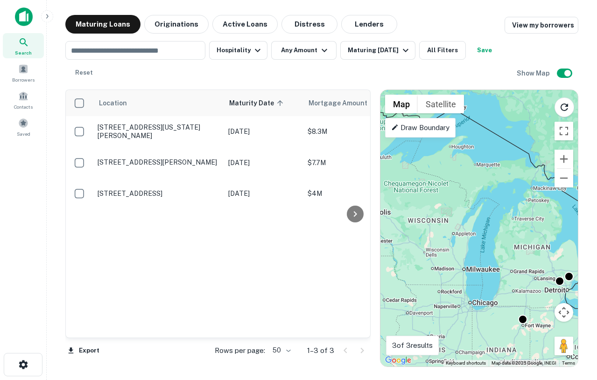
drag, startPoint x: 472, startPoint y: 243, endPoint x: 494, endPoint y: 221, distance: 30.7
click at [494, 221] on div "To activate drag with keyboard, press Alt + Enter. Once in keyboard drag state,…" at bounding box center [478, 228] width 197 height 277
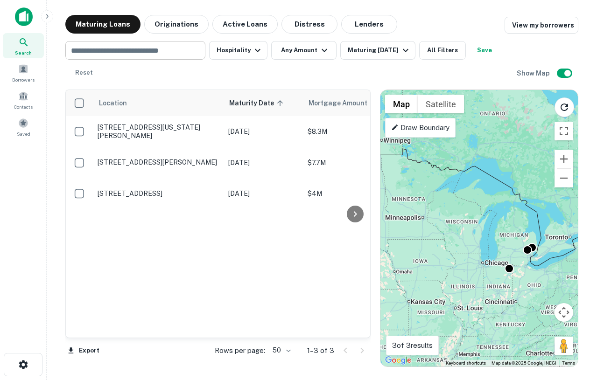
click at [142, 51] on input "text" at bounding box center [134, 50] width 133 height 13
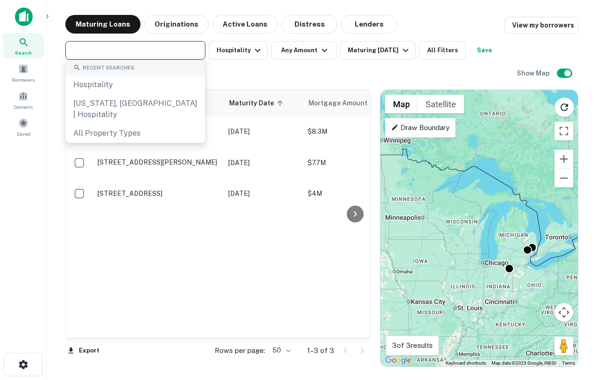
click at [142, 51] on input "text" at bounding box center [134, 50] width 133 height 13
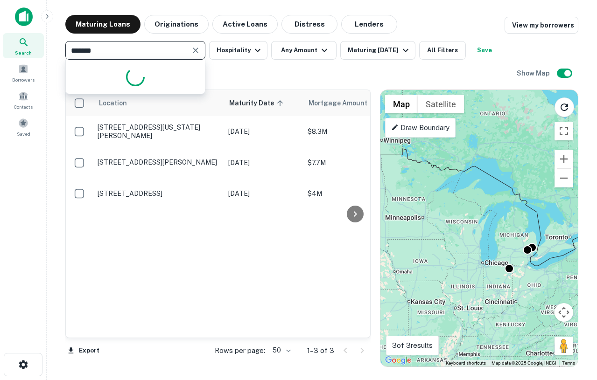
type input "*******"
click at [24, 48] on icon at bounding box center [23, 42] width 11 height 11
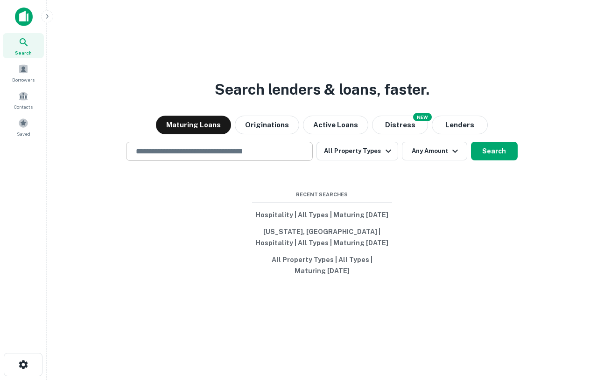
click at [244, 145] on div "​" at bounding box center [219, 151] width 187 height 19
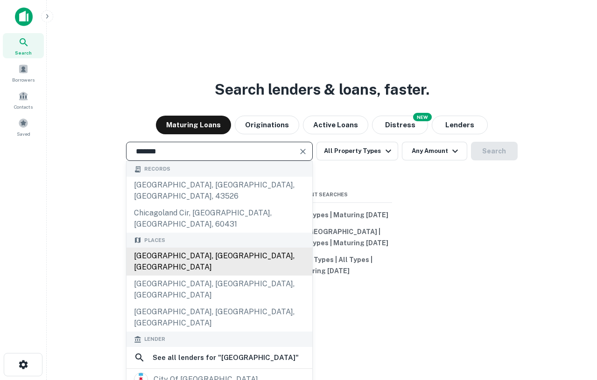
click at [204, 248] on div "[GEOGRAPHIC_DATA], [GEOGRAPHIC_DATA], [GEOGRAPHIC_DATA]" at bounding box center [219, 262] width 186 height 28
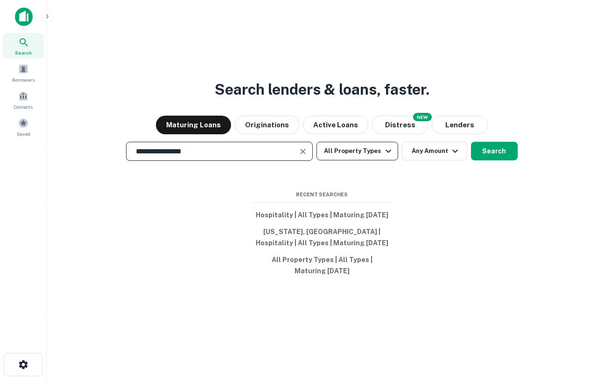
type input "**********"
click at [375, 152] on button "All Property Types" at bounding box center [356, 151] width 81 height 19
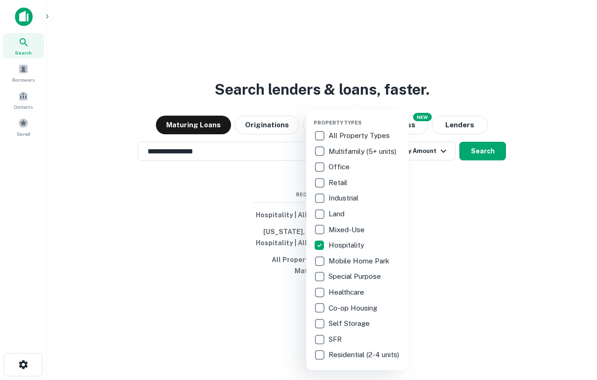
click at [447, 247] on div at bounding box center [298, 190] width 597 height 380
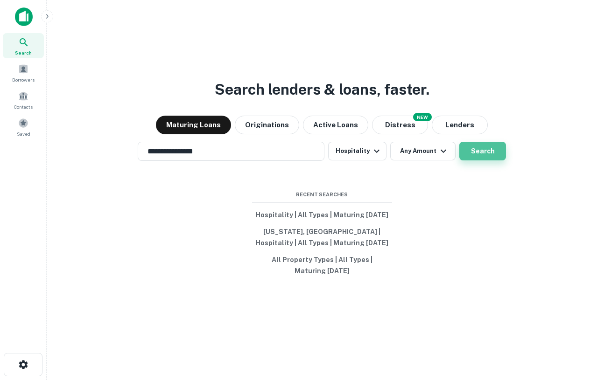
click at [485, 158] on button "Search" at bounding box center [482, 151] width 47 height 19
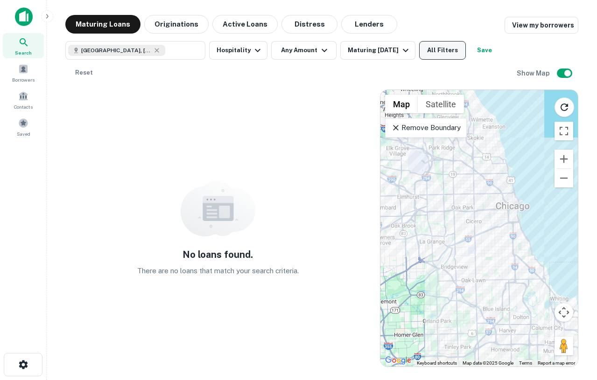
click at [449, 52] on button "All Filters" at bounding box center [442, 50] width 47 height 19
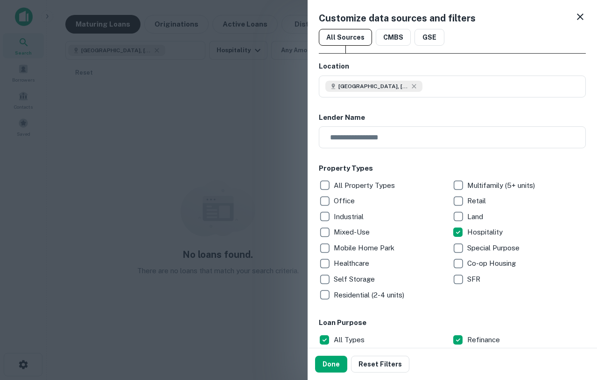
click at [580, 17] on icon at bounding box center [580, 17] width 7 height 7
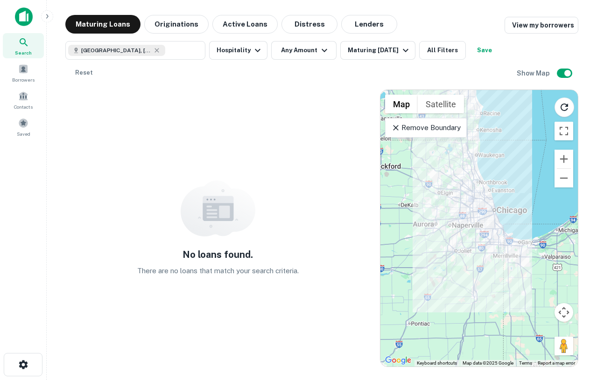
drag, startPoint x: 490, startPoint y: 197, endPoint x: 488, endPoint y: 224, distance: 27.6
click at [488, 225] on div at bounding box center [478, 228] width 197 height 277
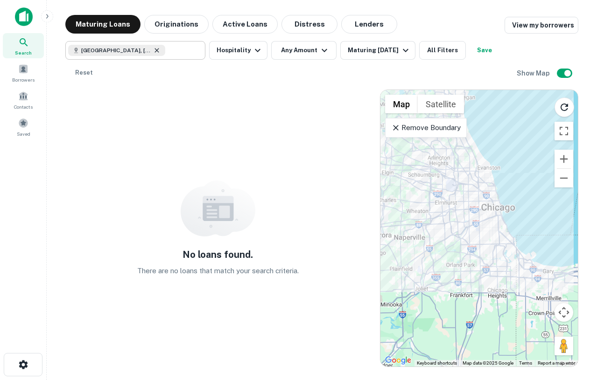
click at [153, 49] on icon at bounding box center [156, 50] width 7 height 7
type input "**********"
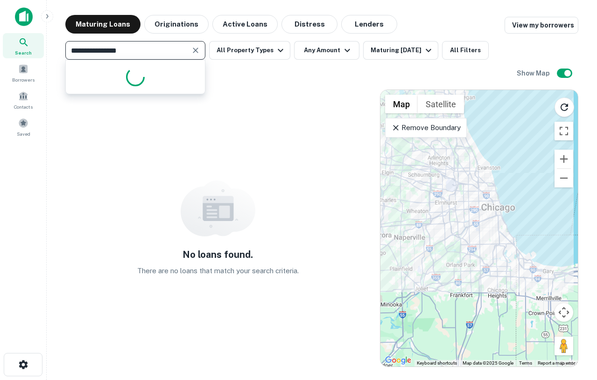
drag, startPoint x: 142, startPoint y: 53, endPoint x: 7, endPoint y: 52, distance: 134.4
click at [7, 52] on div "**********" at bounding box center [298, 190] width 597 height 380
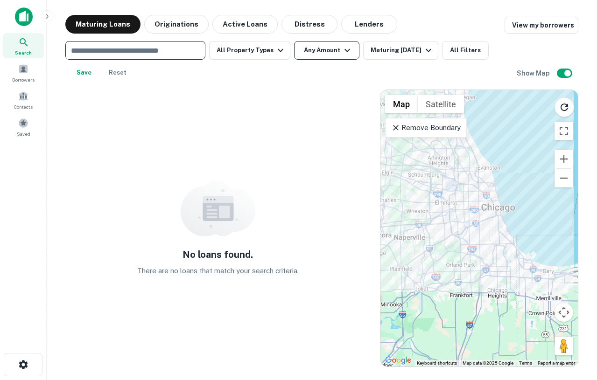
click at [314, 49] on button "Any Amount" at bounding box center [326, 50] width 65 height 19
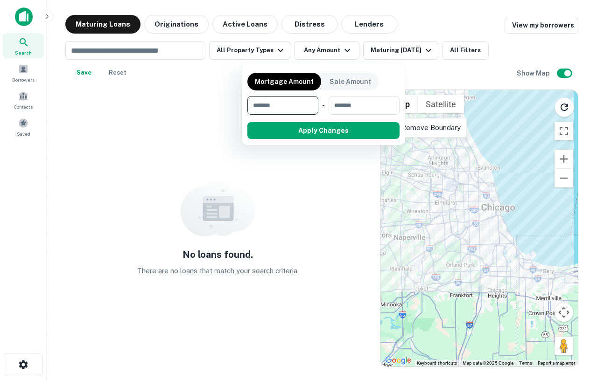
click at [263, 41] on div at bounding box center [298, 190] width 597 height 380
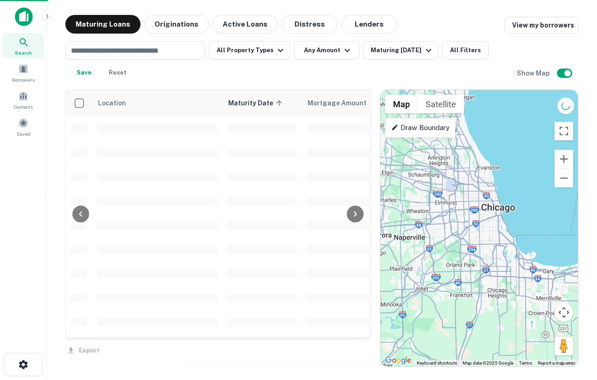
click at [265, 50] on div at bounding box center [298, 190] width 597 height 380
click at [266, 53] on div "Mortgage Amount Sale Amount ​ - ​ Apply Changes" at bounding box center [298, 190] width 597 height 380
click at [264, 50] on div "Mortgage Amount Sale Amount ​ - ​ Apply Changes" at bounding box center [298, 190] width 597 height 380
click at [532, 52] on div "Mortgage Amount Sale Amount ​ - ​ Apply Changes" at bounding box center [298, 190] width 597 height 380
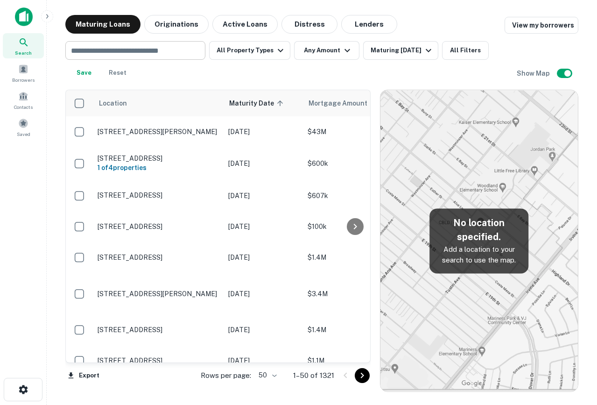
click at [128, 57] on div "​" at bounding box center [135, 50] width 140 height 19
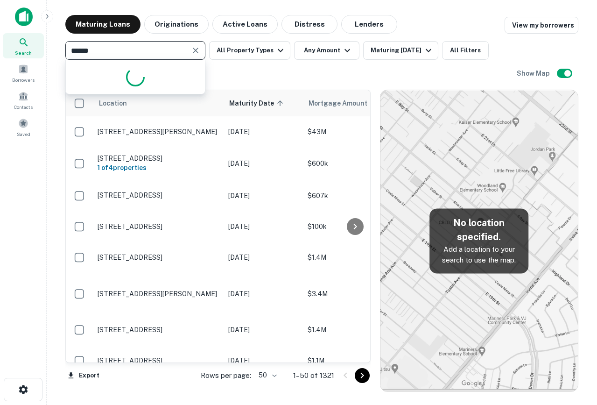
type input "*******"
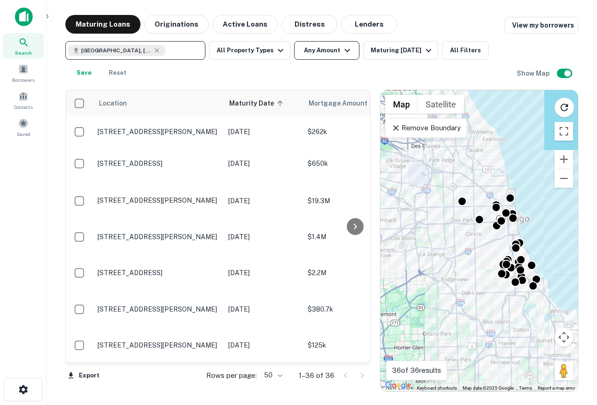
click at [324, 44] on button "Any Amount" at bounding box center [326, 50] width 65 height 19
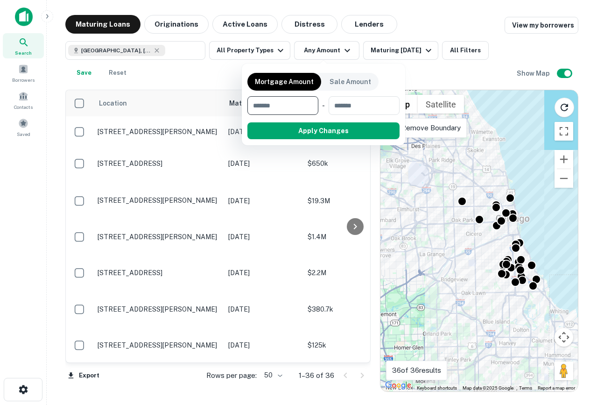
click at [258, 51] on div at bounding box center [298, 202] width 597 height 405
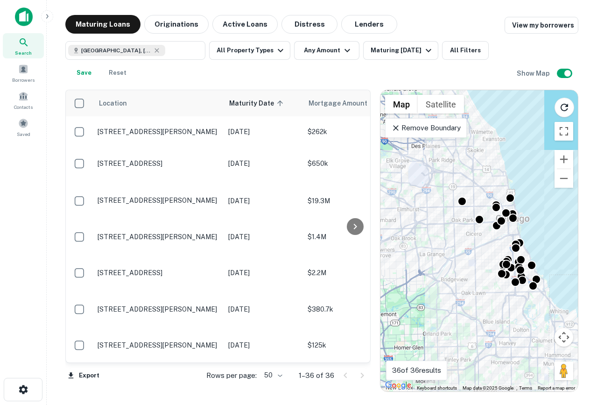
click at [11, 335] on div "Search Borrowers Contacts Saved" at bounding box center [23, 188] width 46 height 376
click at [117, 71] on button "Reset" at bounding box center [118, 72] width 30 height 19
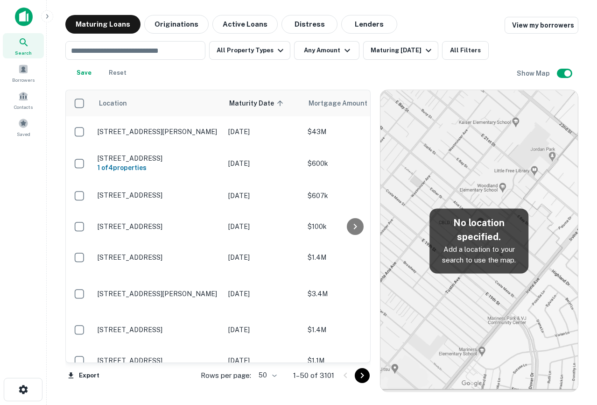
click at [364, 380] on icon "Go to next page" at bounding box center [362, 375] width 11 height 11
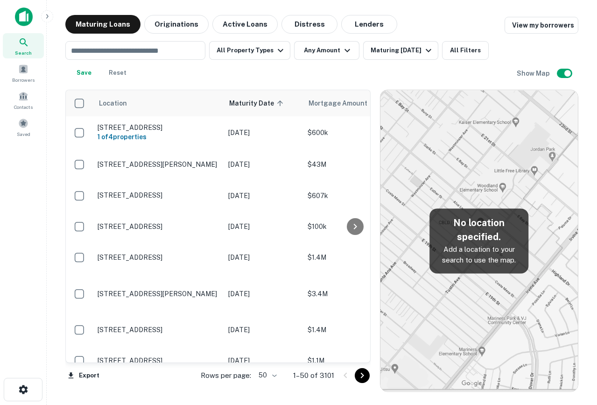
click at [364, 375] on icon "Go to next page" at bounding box center [362, 375] width 11 height 11
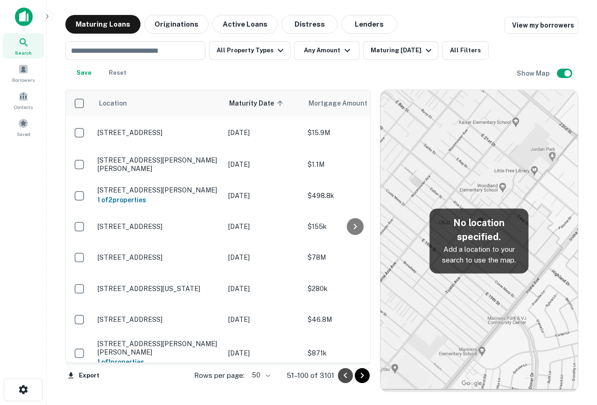
click at [342, 377] on icon "Go to previous page" at bounding box center [345, 375] width 11 height 11
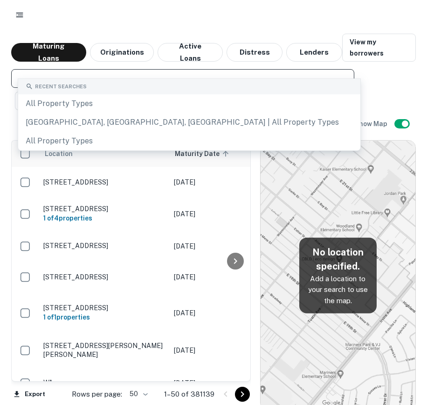
click at [118, 72] on input "text" at bounding box center [182, 78] width 336 height 13
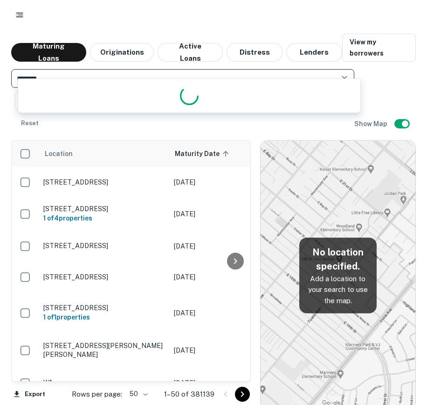
type input "********"
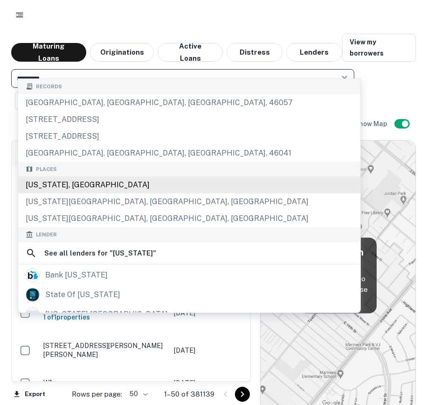
click at [56, 187] on div "Michigan, USA" at bounding box center [189, 184] width 343 height 17
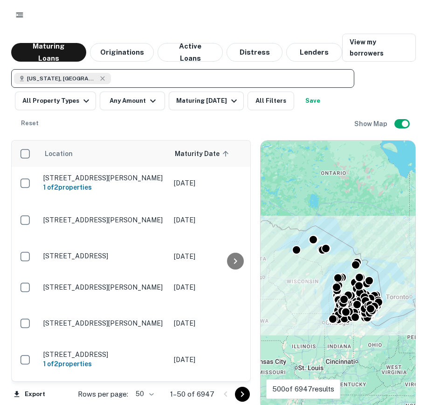
scroll to position [6, 0]
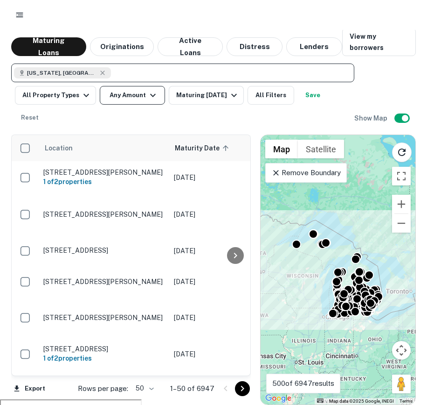
click at [125, 86] on button "Any Amount" at bounding box center [132, 95] width 65 height 19
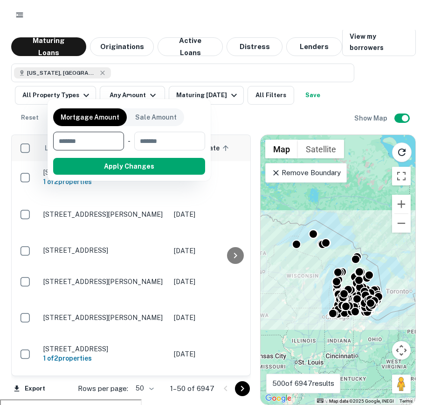
click at [240, 82] on div at bounding box center [213, 202] width 427 height 405
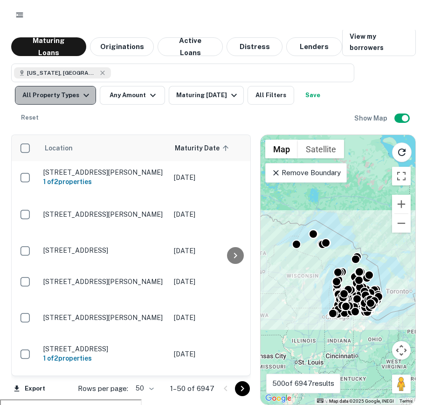
click at [90, 89] on button "All Property Types" at bounding box center [55, 95] width 81 height 19
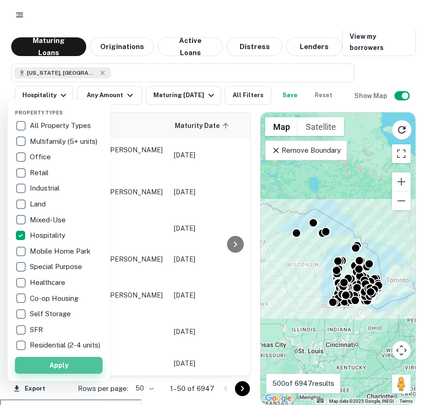
click at [49, 373] on button "Apply" at bounding box center [59, 365] width 88 height 17
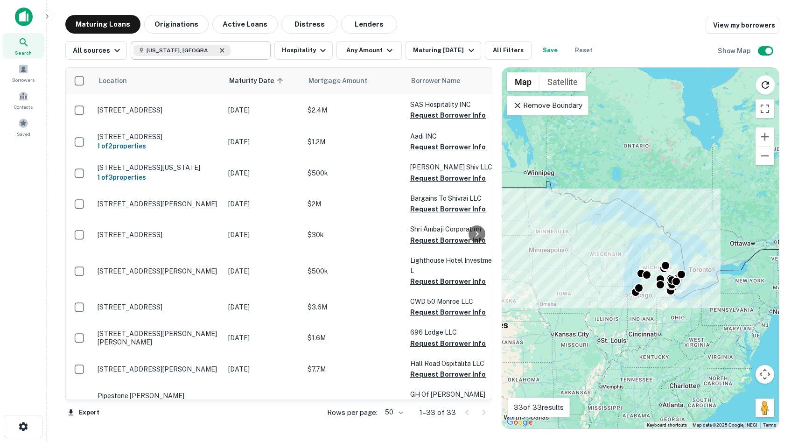
click at [218, 51] on icon at bounding box center [221, 50] width 7 height 7
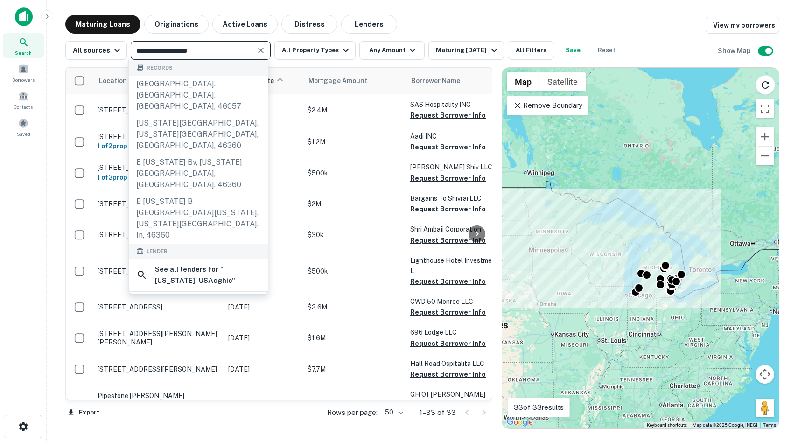
click at [206, 49] on input "**********" at bounding box center [192, 50] width 119 height 13
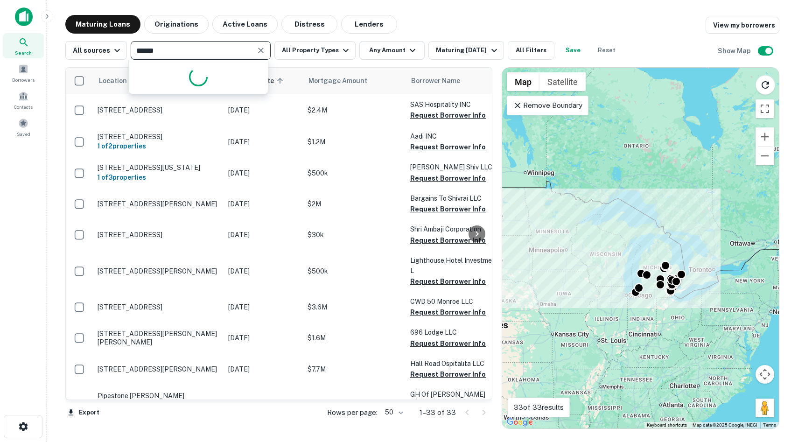
type input "*******"
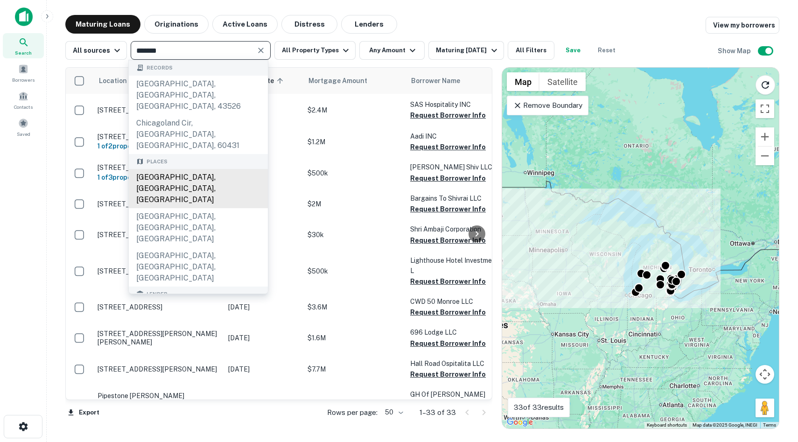
click at [194, 169] on div "Chicago, IL, USA" at bounding box center [198, 188] width 139 height 39
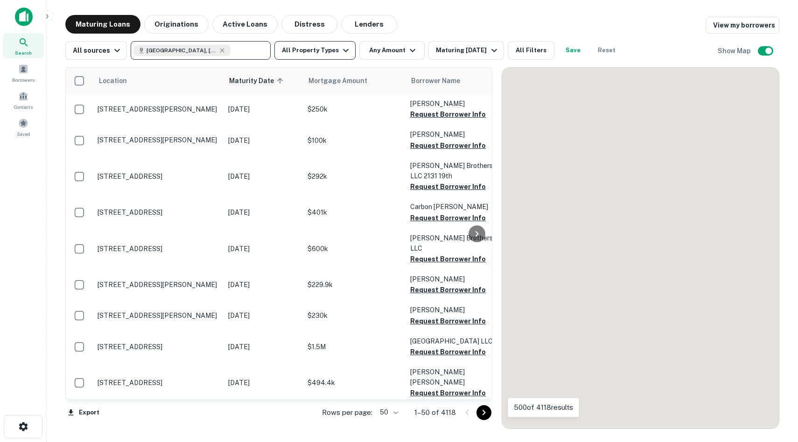
click at [324, 44] on button "All Property Types" at bounding box center [314, 50] width 81 height 19
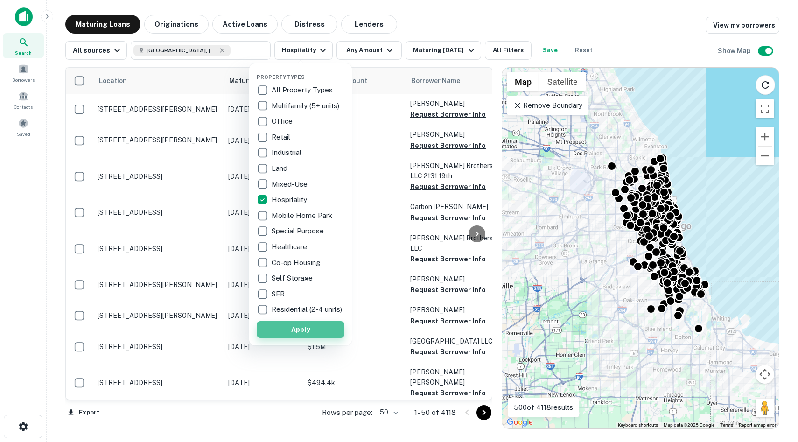
click at [293, 337] on button "Apply" at bounding box center [301, 329] width 88 height 17
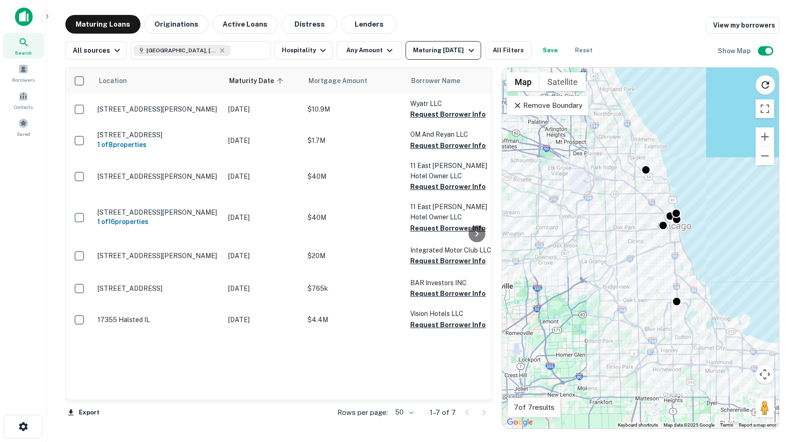
click at [426, 50] on div "Maturing In 6 Months" at bounding box center [444, 50] width 63 height 11
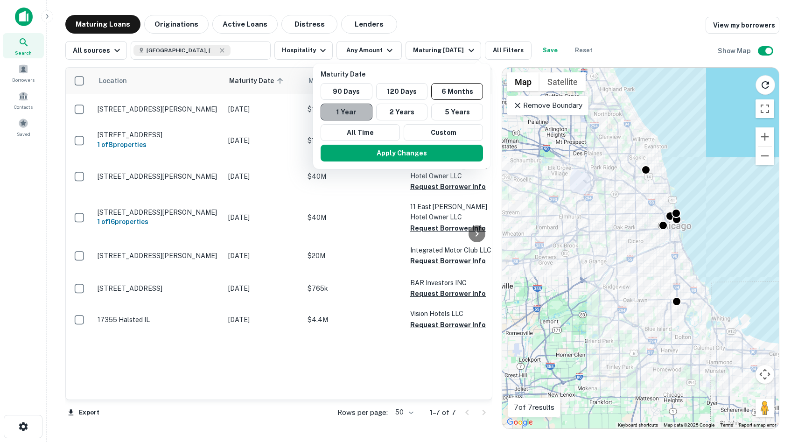
click at [353, 106] on button "1 Year" at bounding box center [347, 112] width 52 height 17
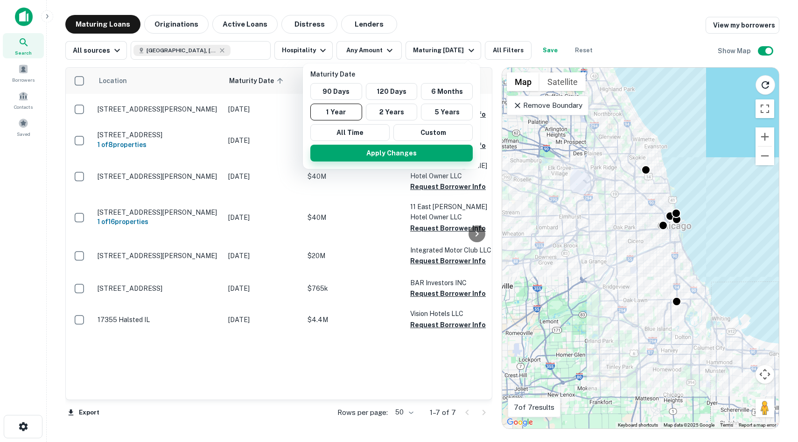
click at [373, 150] on button "Apply Changes" at bounding box center [391, 153] width 162 height 17
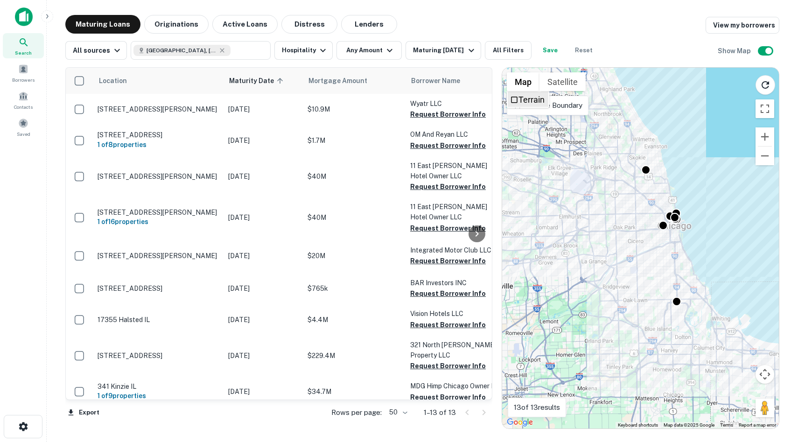
click at [427, 105] on li "Terrain" at bounding box center [528, 99] width 41 height 15
click at [427, 106] on p "Remove Boundary" at bounding box center [548, 105] width 70 height 11
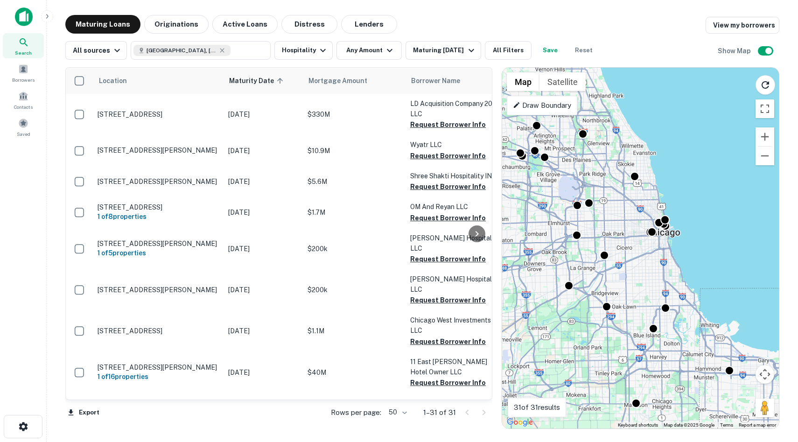
drag, startPoint x: 674, startPoint y: 176, endPoint x: 658, endPoint y: 183, distance: 17.5
click at [427, 183] on div "To activate drag with keyboard, press Alt + Enter. Once in keyboard drag state,…" at bounding box center [640, 248] width 277 height 361
click at [427, 45] on button "All Filters" at bounding box center [508, 50] width 47 height 19
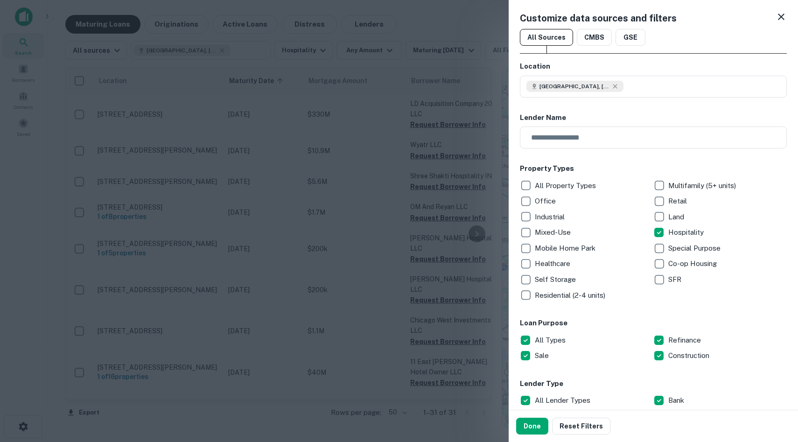
click at [96, 192] on div at bounding box center [399, 221] width 798 height 442
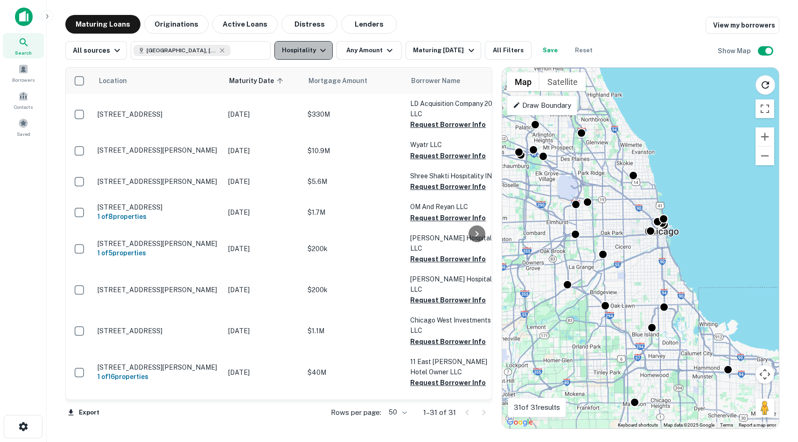
click at [299, 59] on button "Hospitality" at bounding box center [303, 50] width 58 height 19
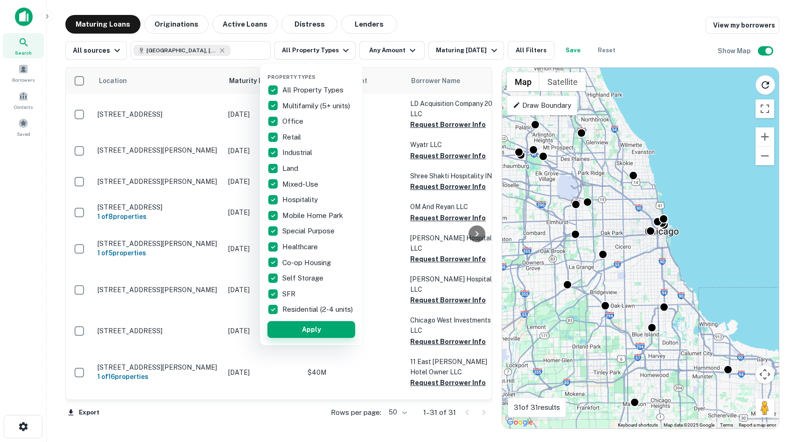
click at [308, 338] on button "Apply" at bounding box center [311, 329] width 88 height 17
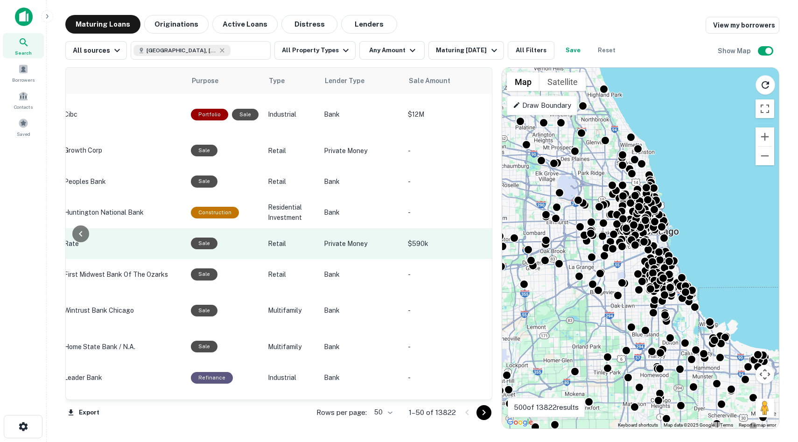
scroll to position [0, 156]
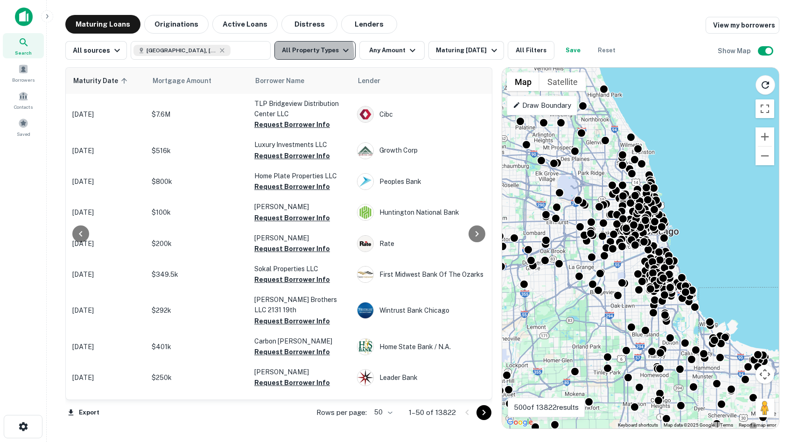
click at [294, 55] on button "All Property Types" at bounding box center [314, 50] width 81 height 19
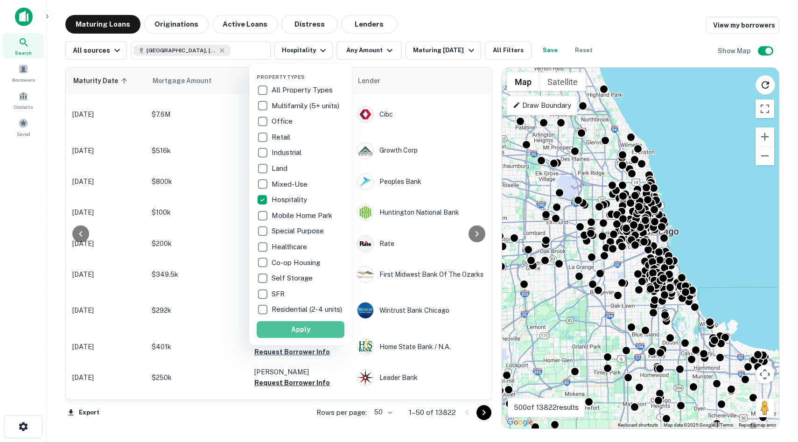
drag, startPoint x: 289, startPoint y: 336, endPoint x: 520, endPoint y: 298, distance: 233.7
click at [289, 336] on button "Apply" at bounding box center [301, 329] width 88 height 17
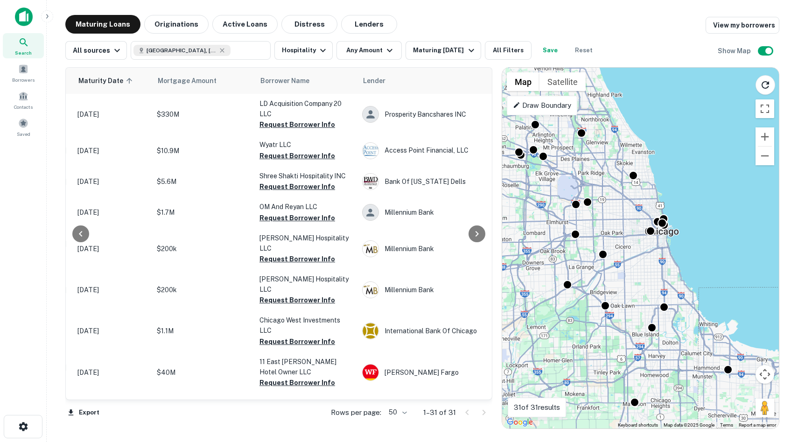
scroll to position [0, 42]
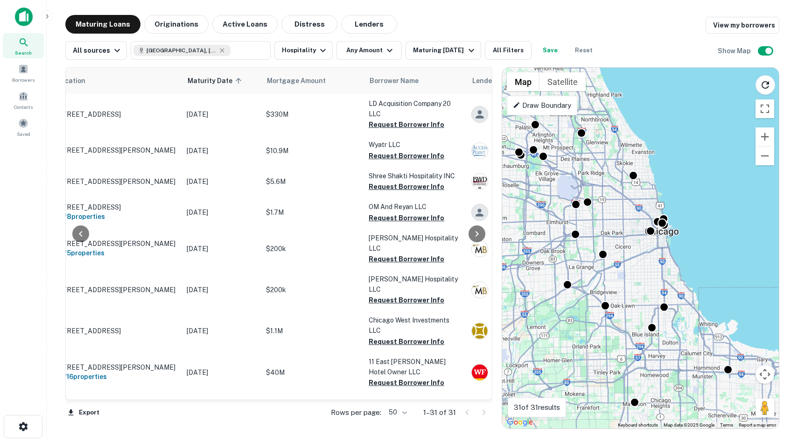
click at [192, 55] on div "Chicago, IL, USA" at bounding box center [181, 50] width 97 height 11
click at [192, 52] on input "**********" at bounding box center [192, 50] width 119 height 13
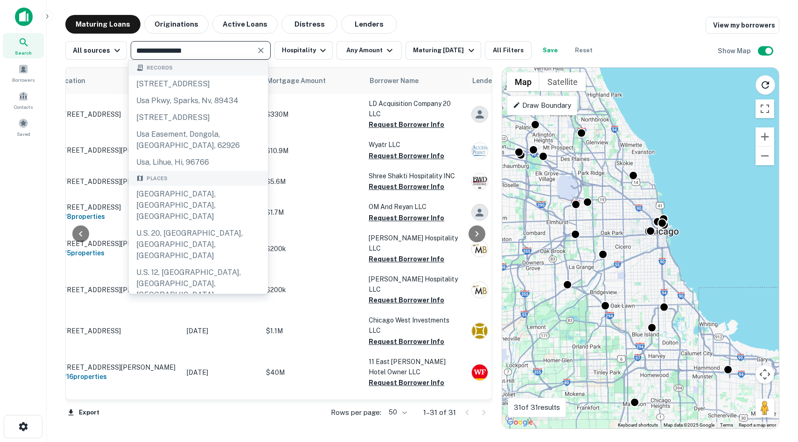
click at [192, 52] on input "**********" at bounding box center [192, 50] width 119 height 13
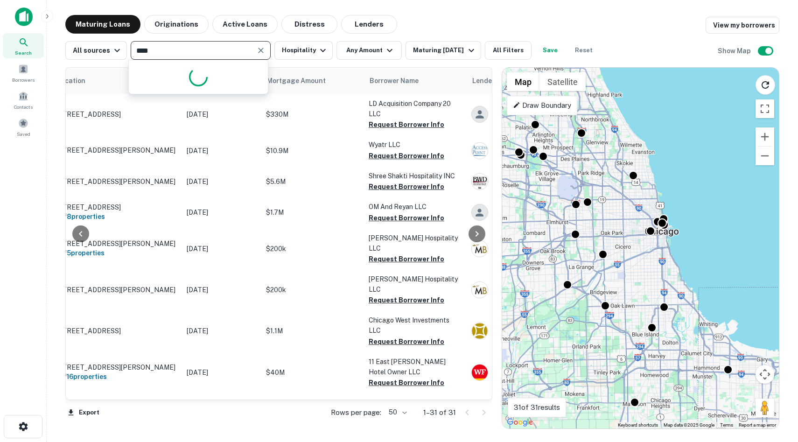
type input "*****"
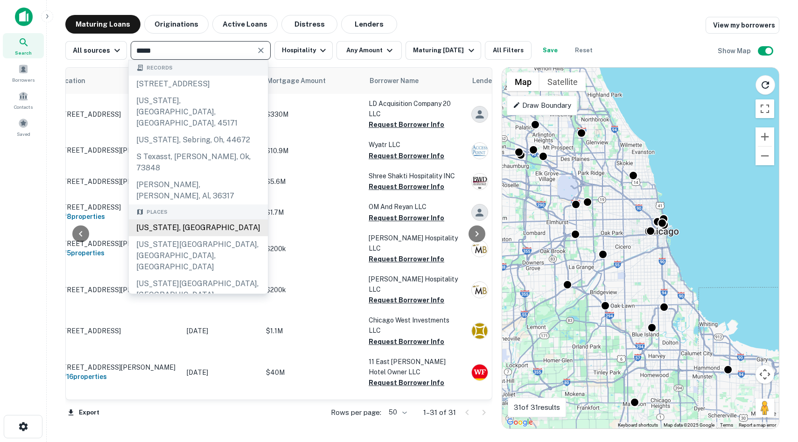
click at [194, 219] on div "Texas, USA" at bounding box center [198, 227] width 139 height 17
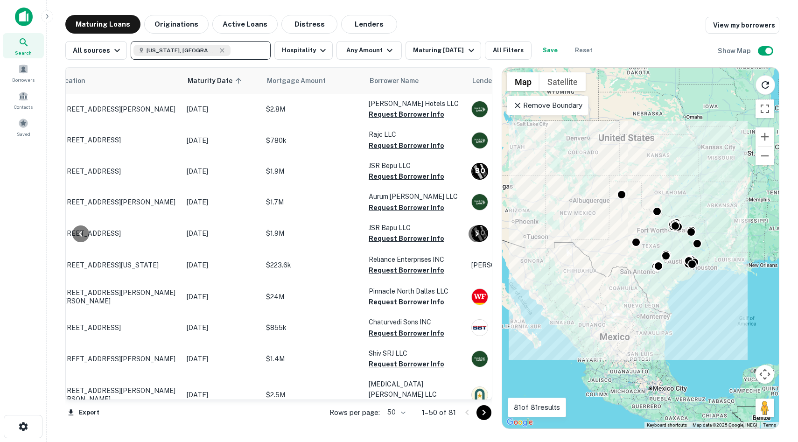
click at [427, 285] on div "To activate drag with keyboard, press Alt + Enter. Once in keyboard drag state,…" at bounding box center [640, 248] width 277 height 361
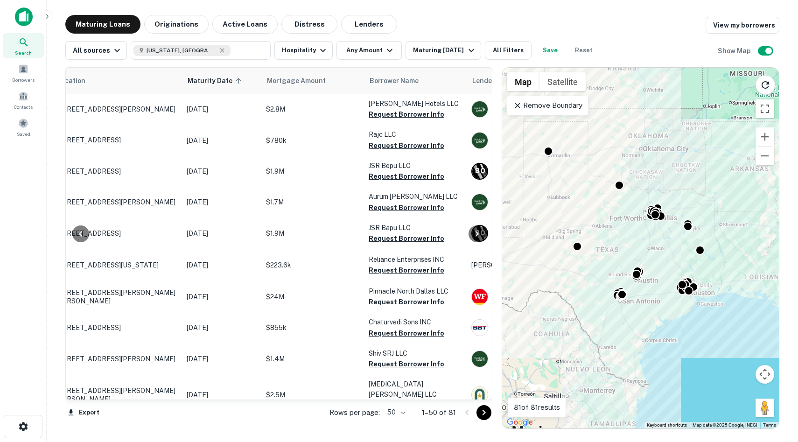
drag, startPoint x: 668, startPoint y: 244, endPoint x: 666, endPoint y: 286, distance: 42.0
click at [427, 286] on div "To activate drag with keyboard, press Alt + Enter. Once in keyboard drag state,…" at bounding box center [640, 248] width 277 height 361
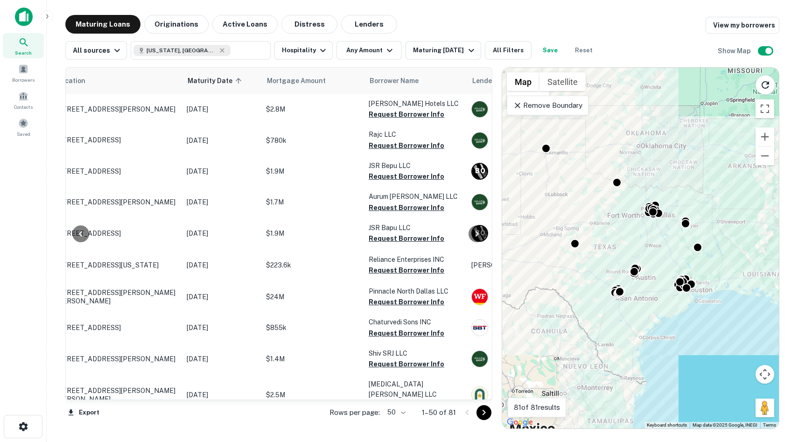
click at [427, 268] on div "To activate drag with keyboard, press Alt + Enter. Once in keyboard drag state,…" at bounding box center [640, 248] width 277 height 361
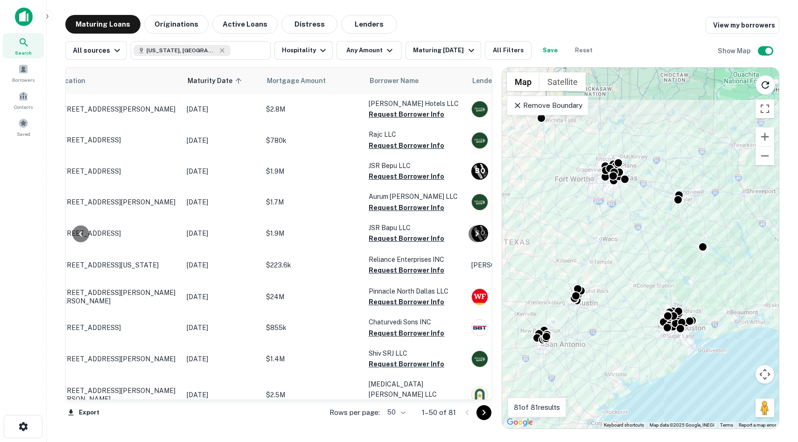
drag, startPoint x: 678, startPoint y: 281, endPoint x: 629, endPoint y: 297, distance: 51.7
click at [427, 297] on div "To activate drag with keyboard, press Alt + Enter. Once in keyboard drag state,…" at bounding box center [640, 248] width 277 height 361
click at [427, 105] on p "Remove Boundary" at bounding box center [548, 105] width 70 height 11
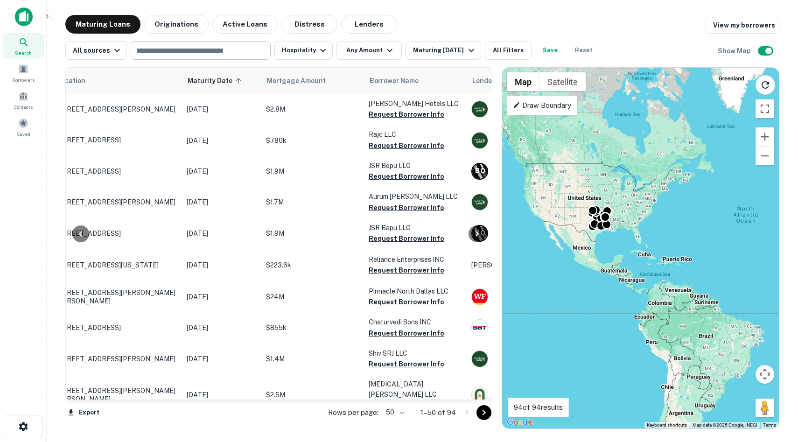
click at [196, 53] on input "text" at bounding box center [199, 50] width 133 height 13
type input "*"
type input "********"
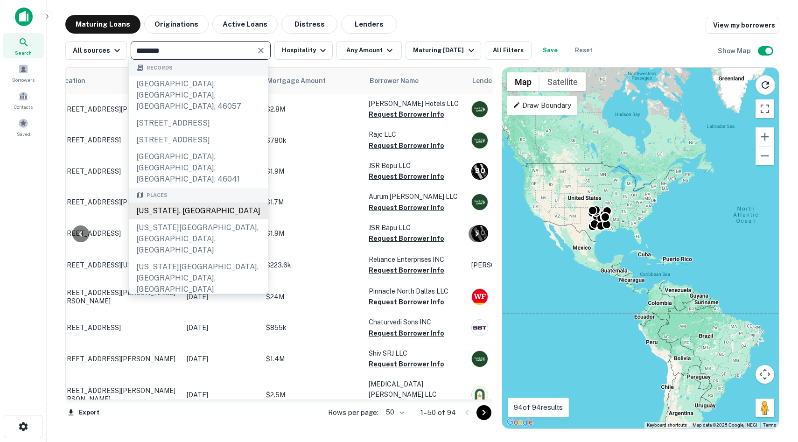
click at [196, 218] on div "Michigan, USA" at bounding box center [198, 211] width 139 height 17
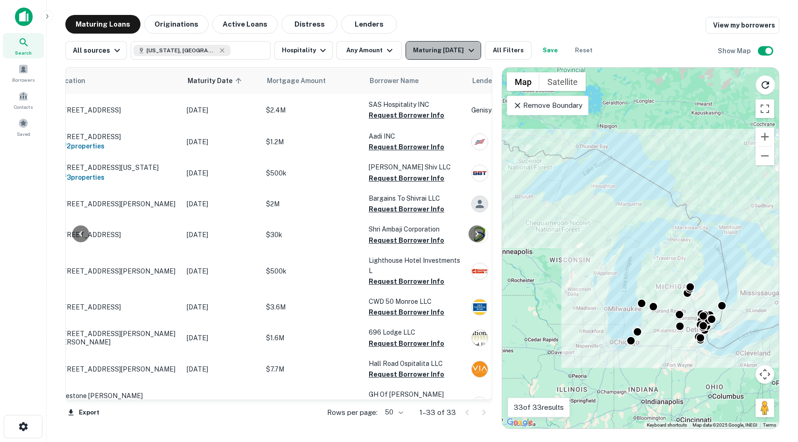
click at [427, 46] on div "Maturing In 1 Year" at bounding box center [444, 50] width 63 height 11
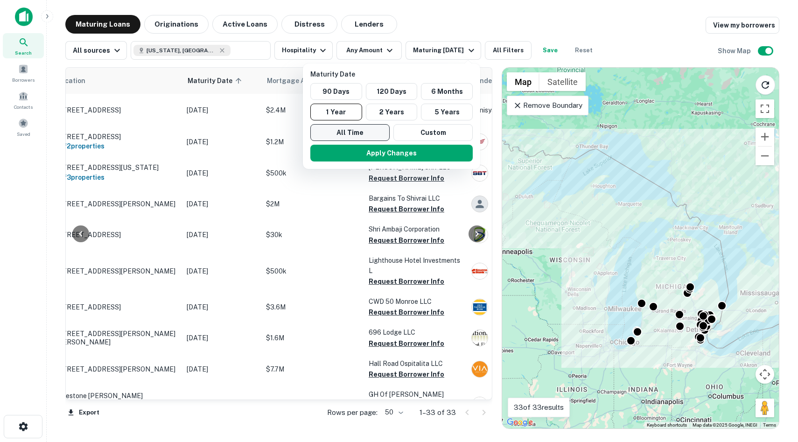
click at [364, 133] on button "All Time" at bounding box center [349, 132] width 79 height 17
click at [383, 147] on button "Apply Changes" at bounding box center [391, 153] width 162 height 17
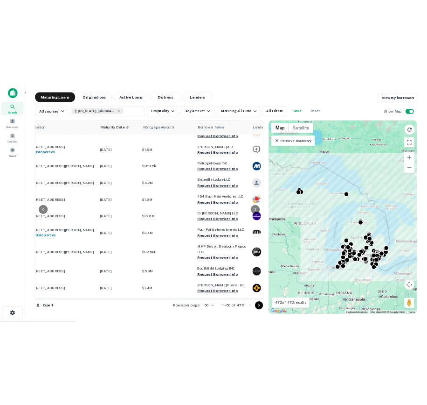
scroll to position [1318, 42]
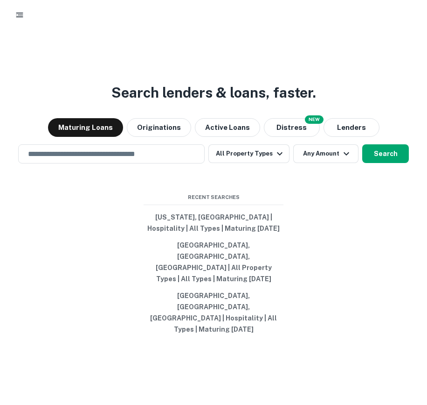
click at [16, 12] on icon "button" at bounding box center [19, 14] width 9 height 9
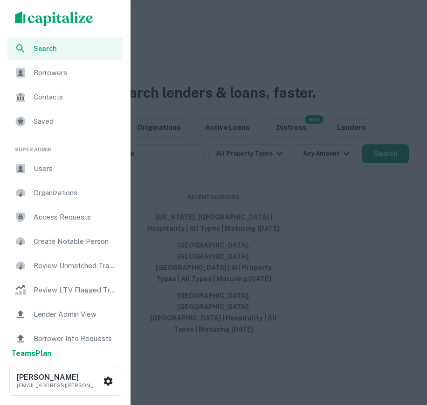
click at [42, 173] on div "Users" at bounding box center [65, 168] width 116 height 22
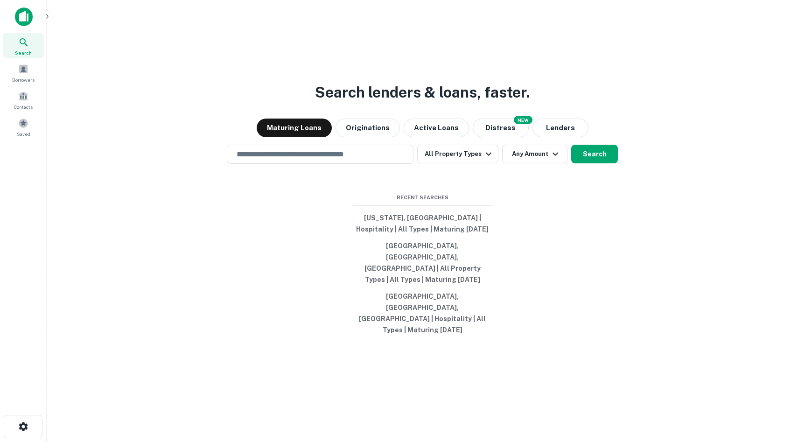
click at [42, 15] on button "button" at bounding box center [47, 16] width 12 height 12
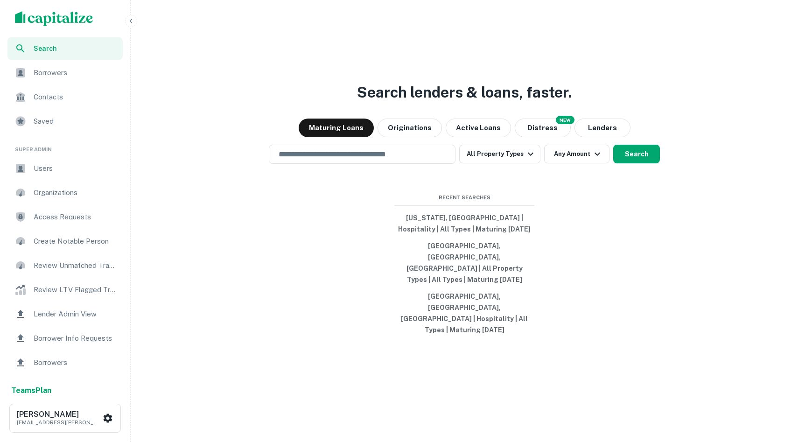
click at [31, 161] on div "Users" at bounding box center [64, 168] width 115 height 22
